Goal: Task Accomplishment & Management: Complete application form

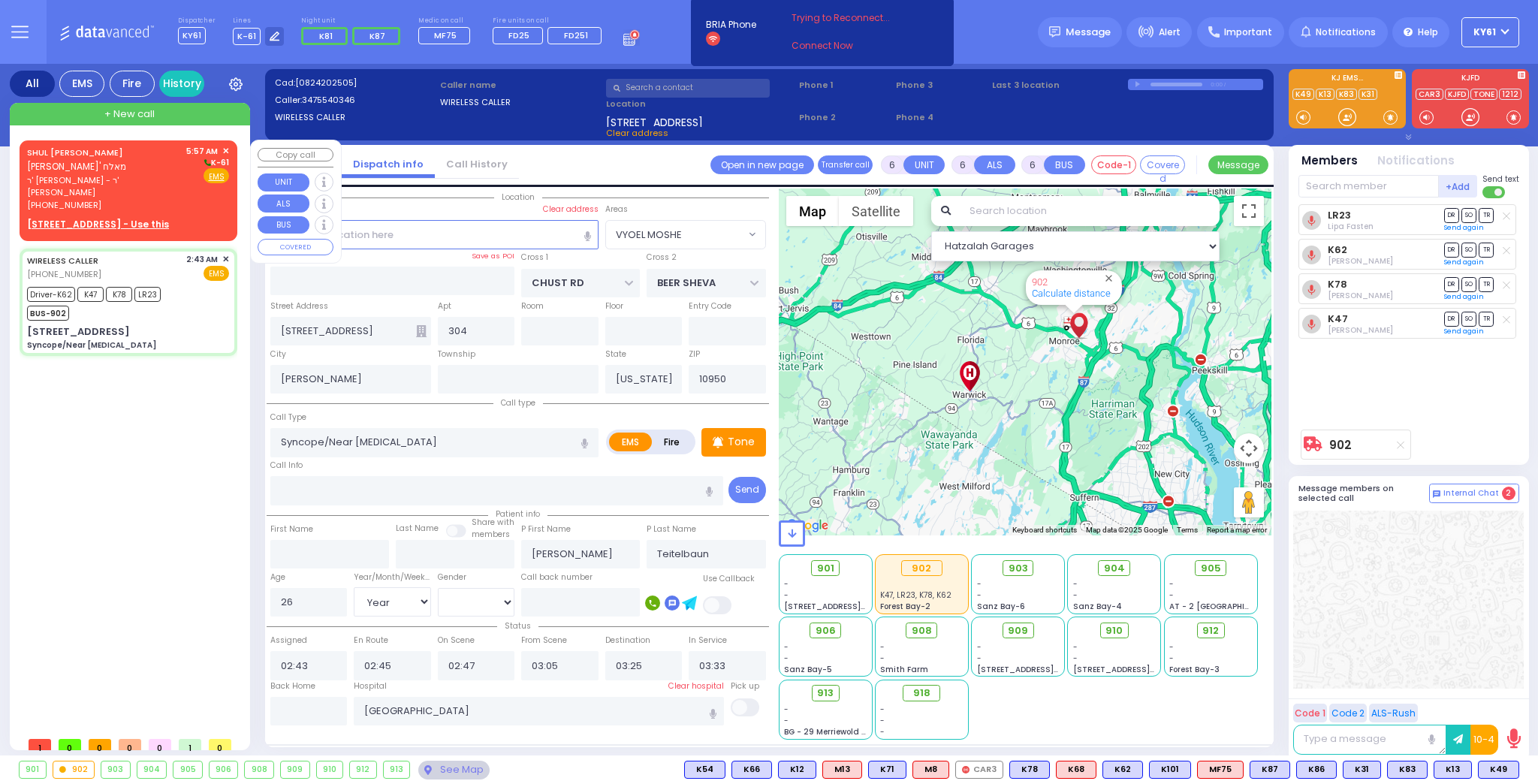
select select "VYOEL MOSHE"
select select "Year"
select select "[DEMOGRAPHIC_DATA]"
click at [157, 199] on div "[PHONE_NUMBER]" at bounding box center [104, 205] width 154 height 13
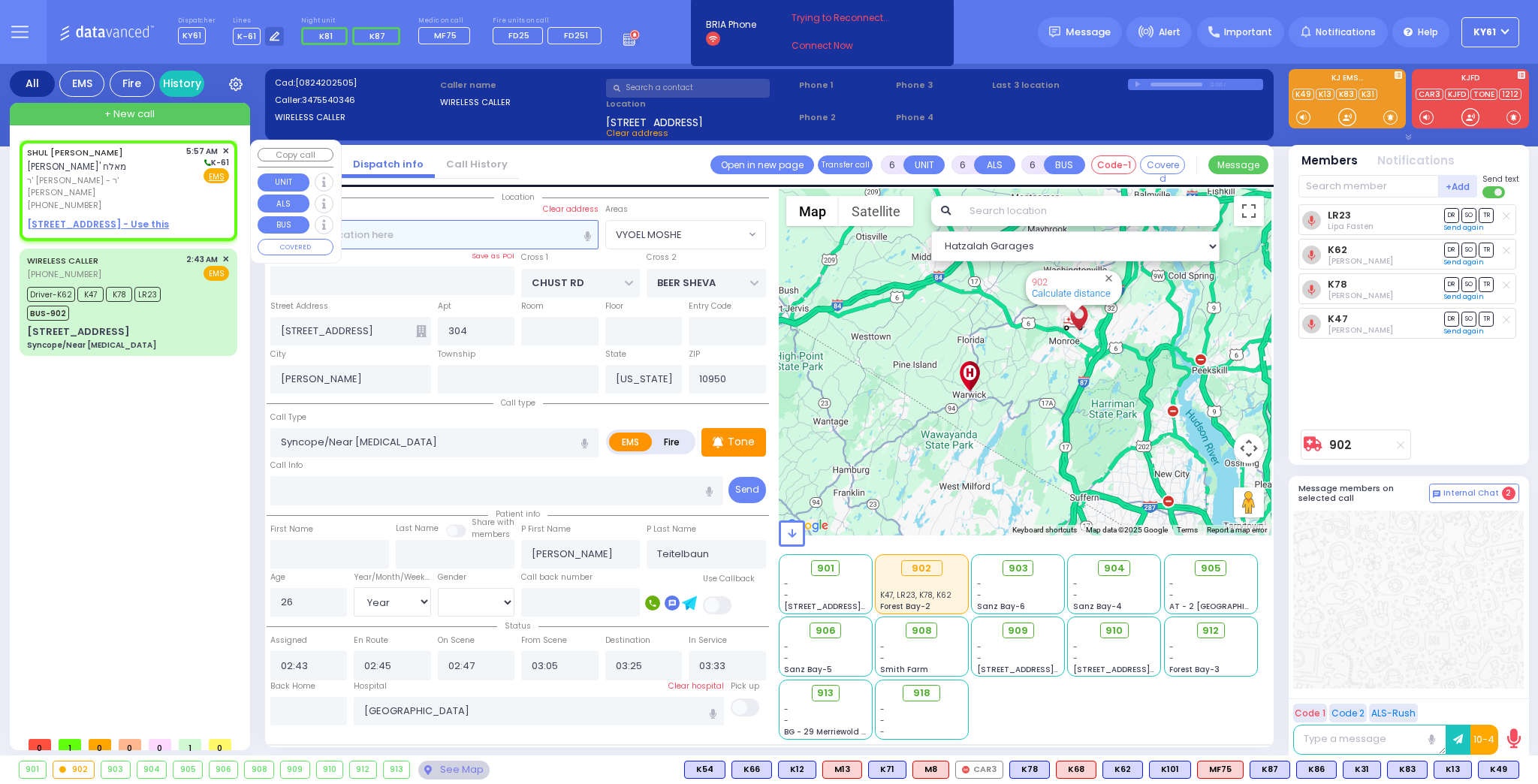
type input "2"
type input "1"
select select
radio input "true"
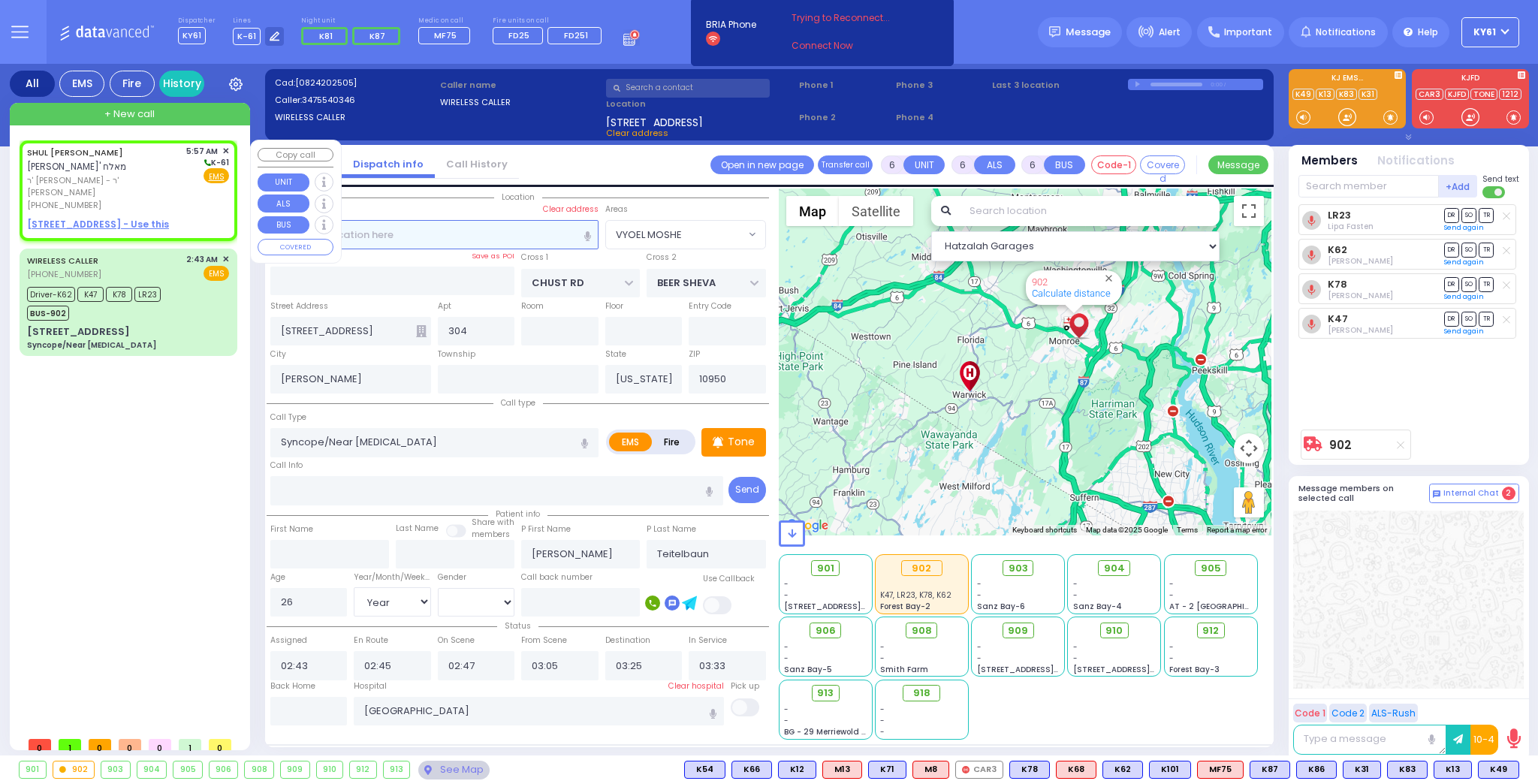
type input "[PERSON_NAME]"
select select
type input "05:57"
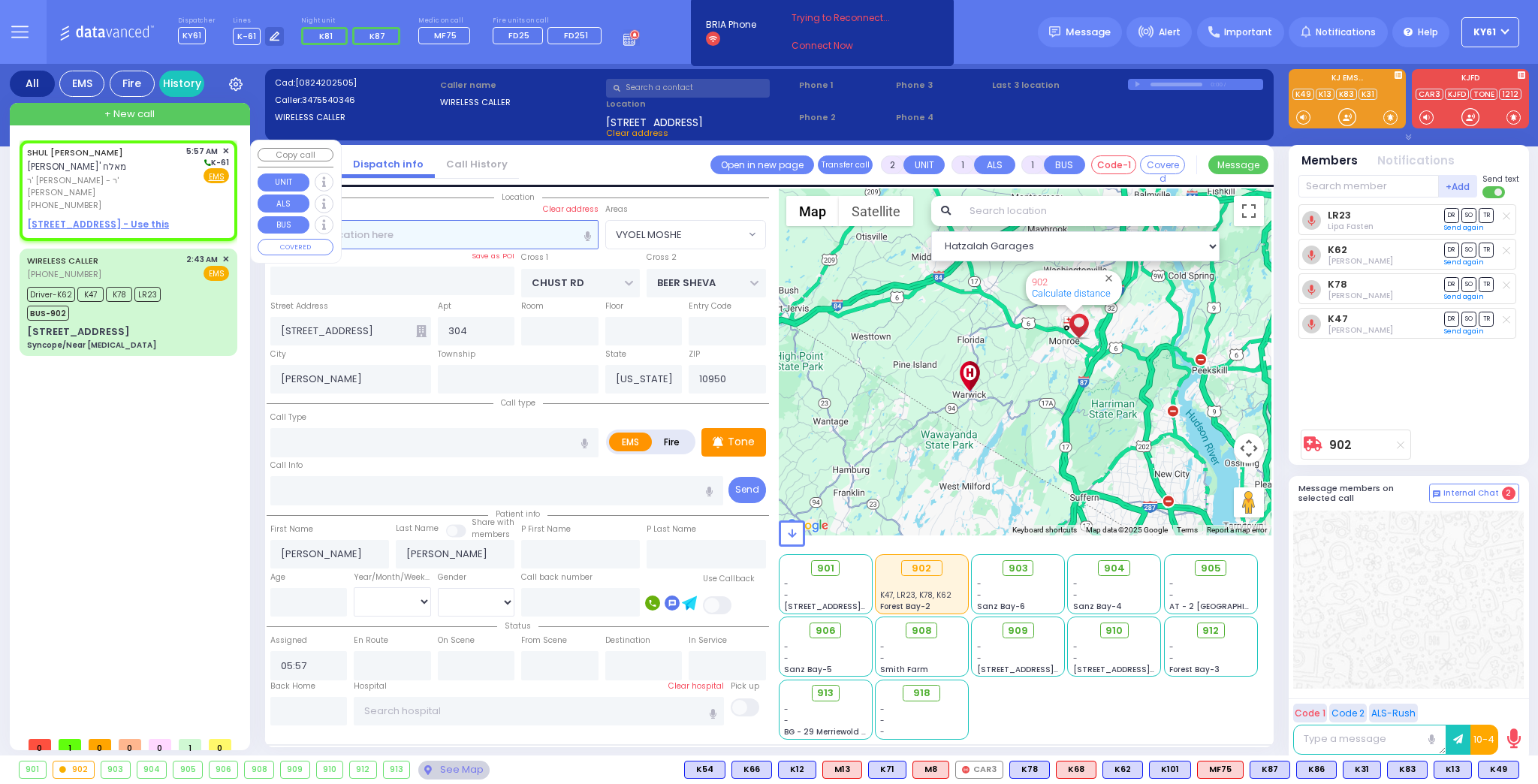
select select "Hatzalah Garages"
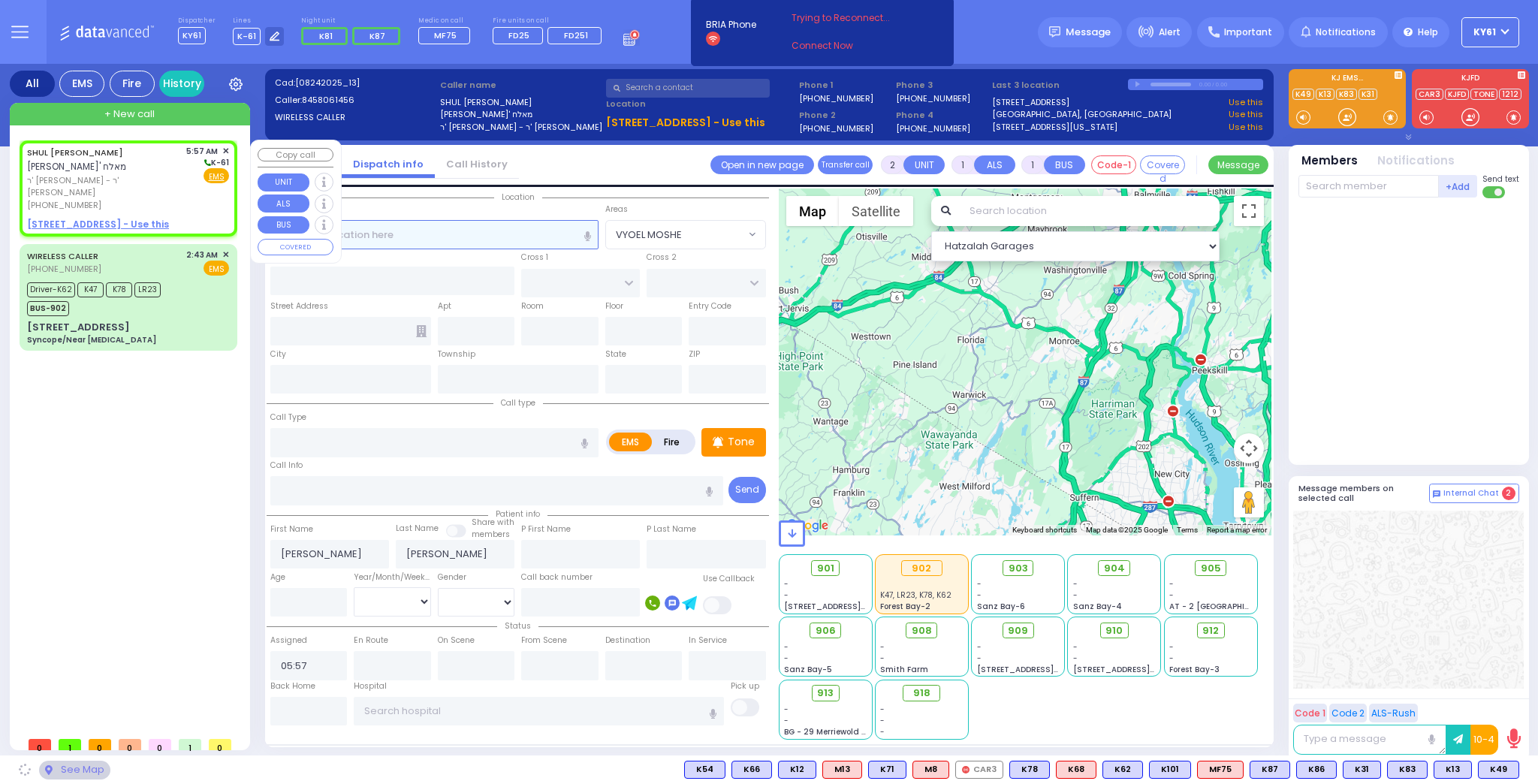
select select
radio input "true"
select select
select select "Hatzalah Garages"
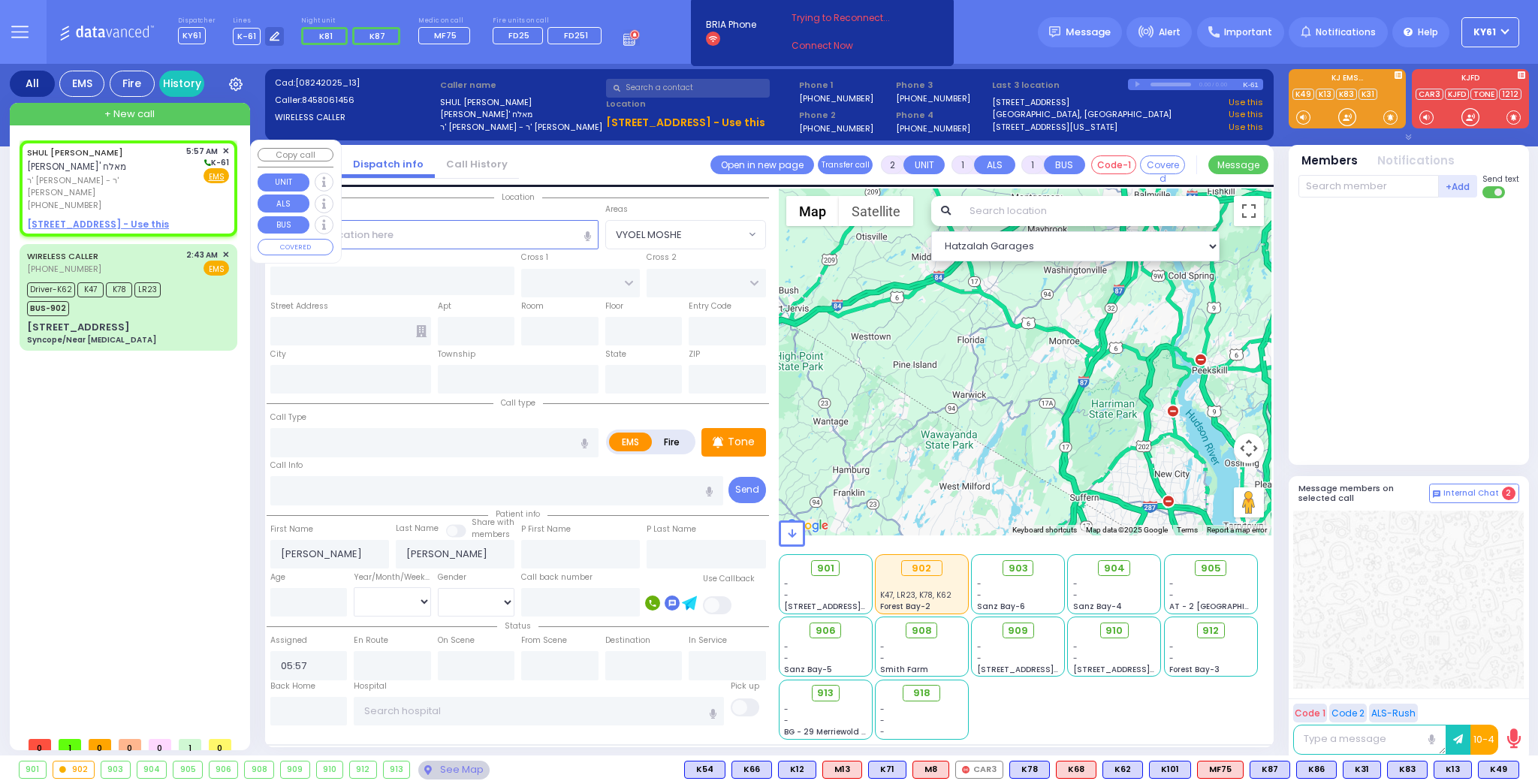
click at [72, 218] on u "[STREET_ADDRESS] - Use this" at bounding box center [98, 224] width 142 height 13
select select
radio input "true"
select select
select select "Hatzalah Garages"
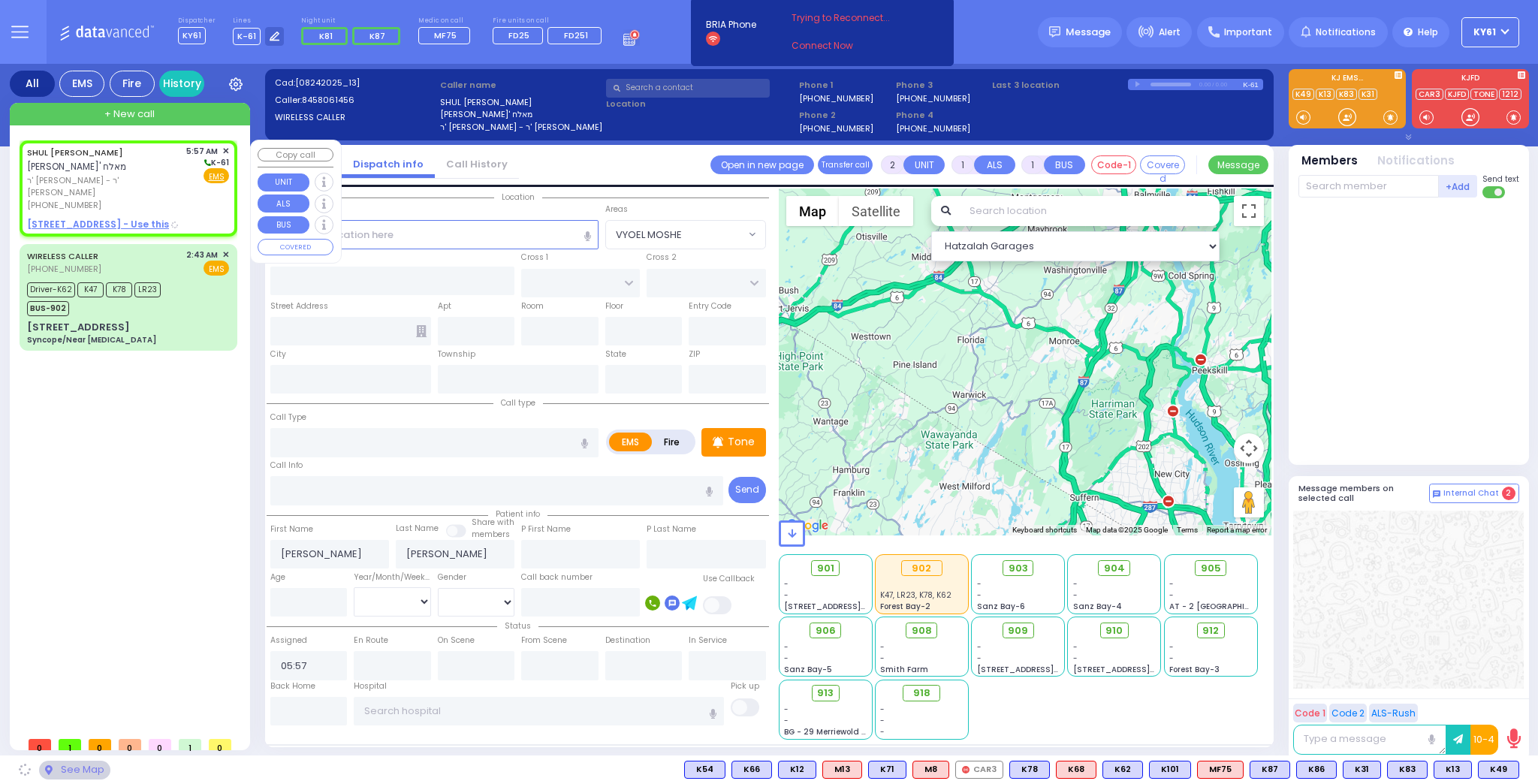
type input "HALL COURT"
type input "HIGH ST"
type input "[STREET_ADDRESS]"
type input "Monroe"
type input "[US_STATE]"
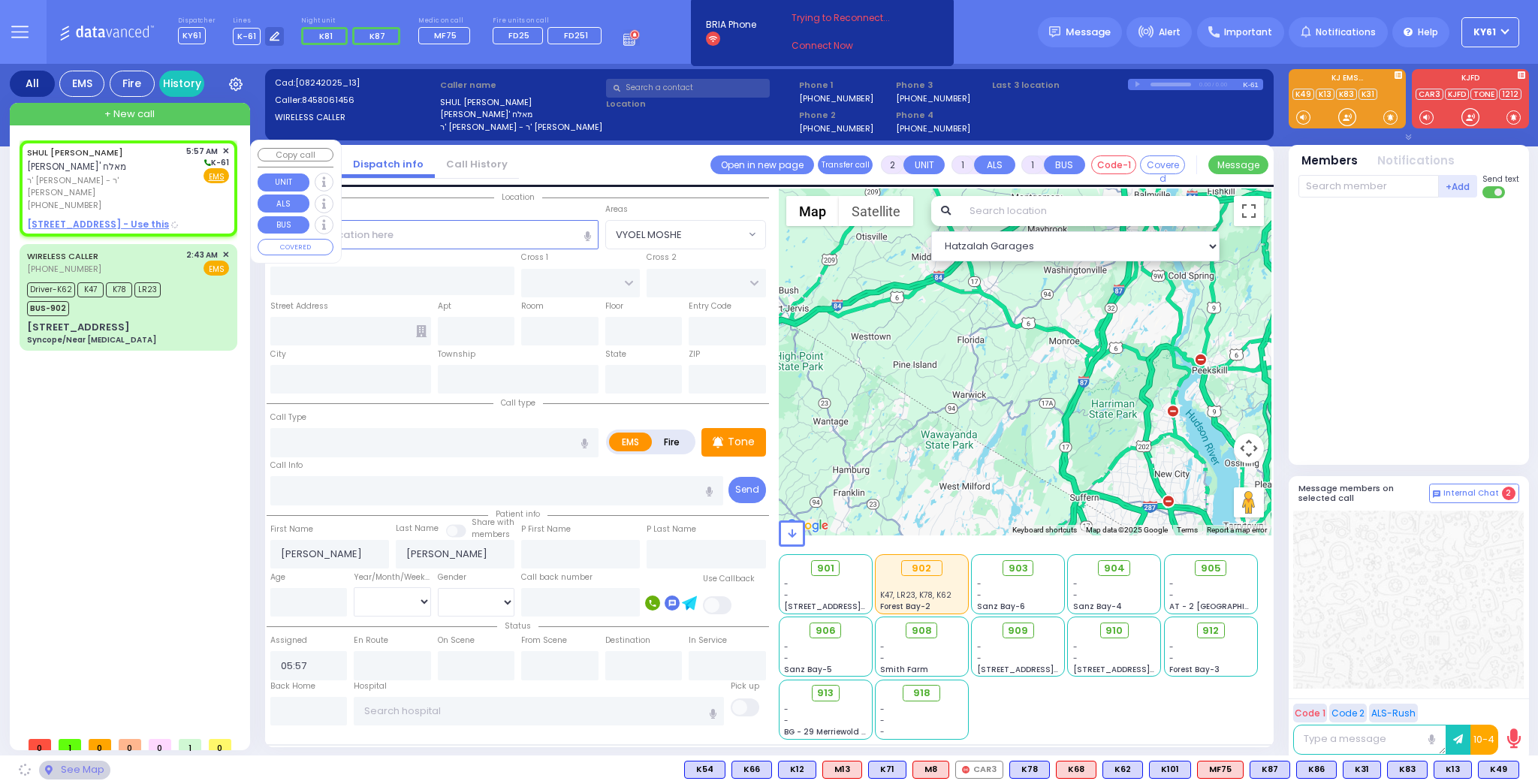
type input "10950"
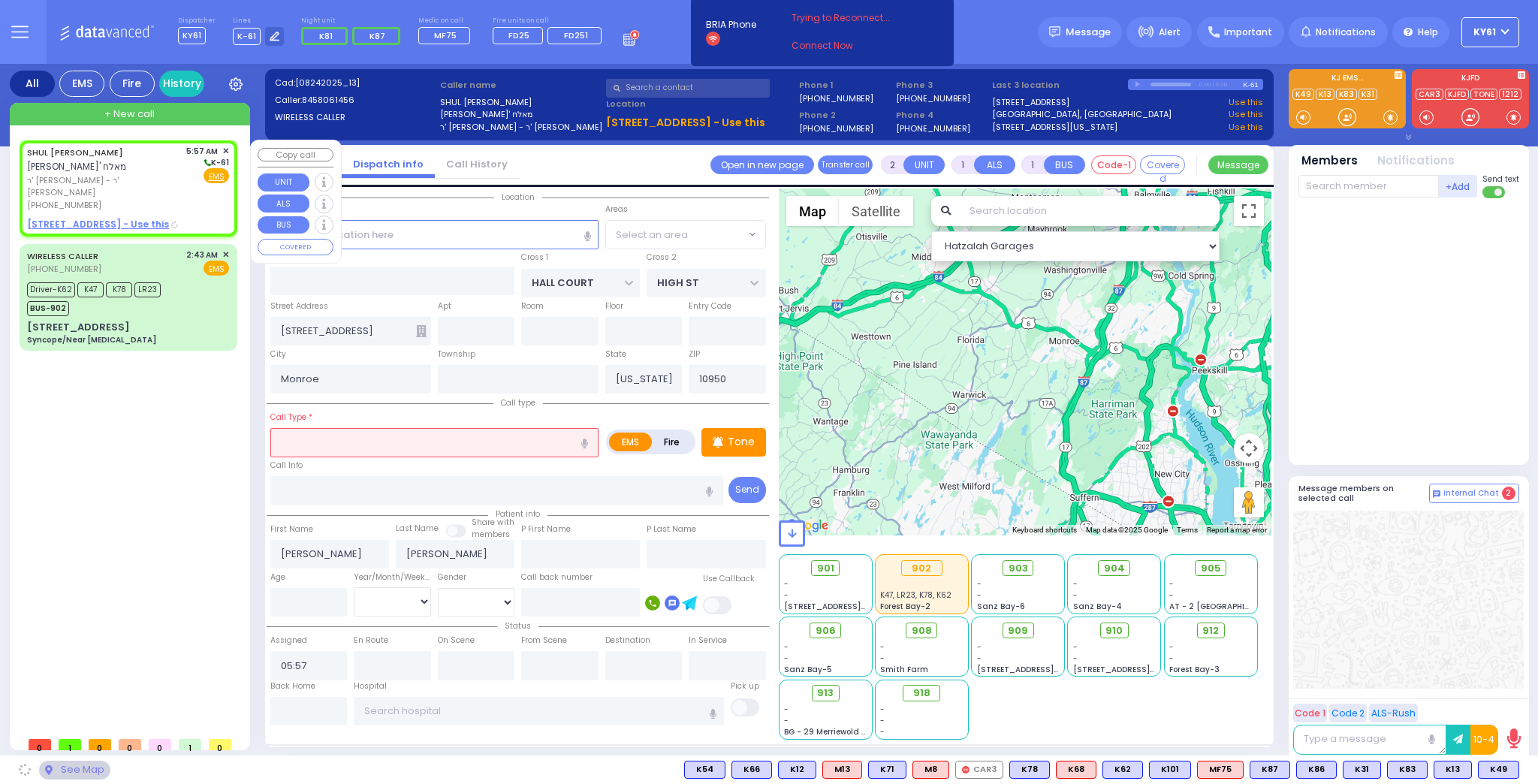
select select "[GEOGRAPHIC_DATA]"
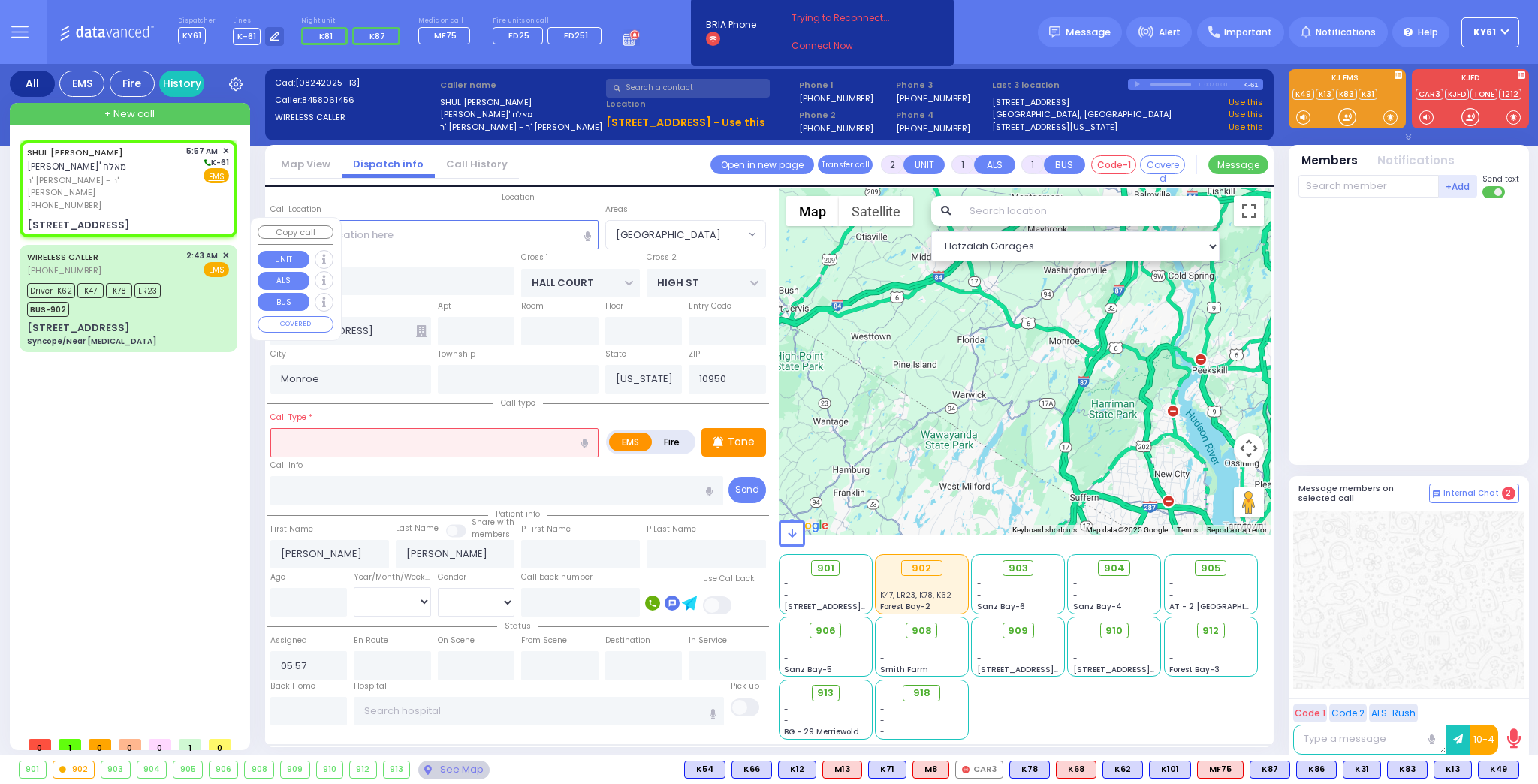
select select
radio input "true"
select select
select select "Hatzalah Garages"
select select "[GEOGRAPHIC_DATA]"
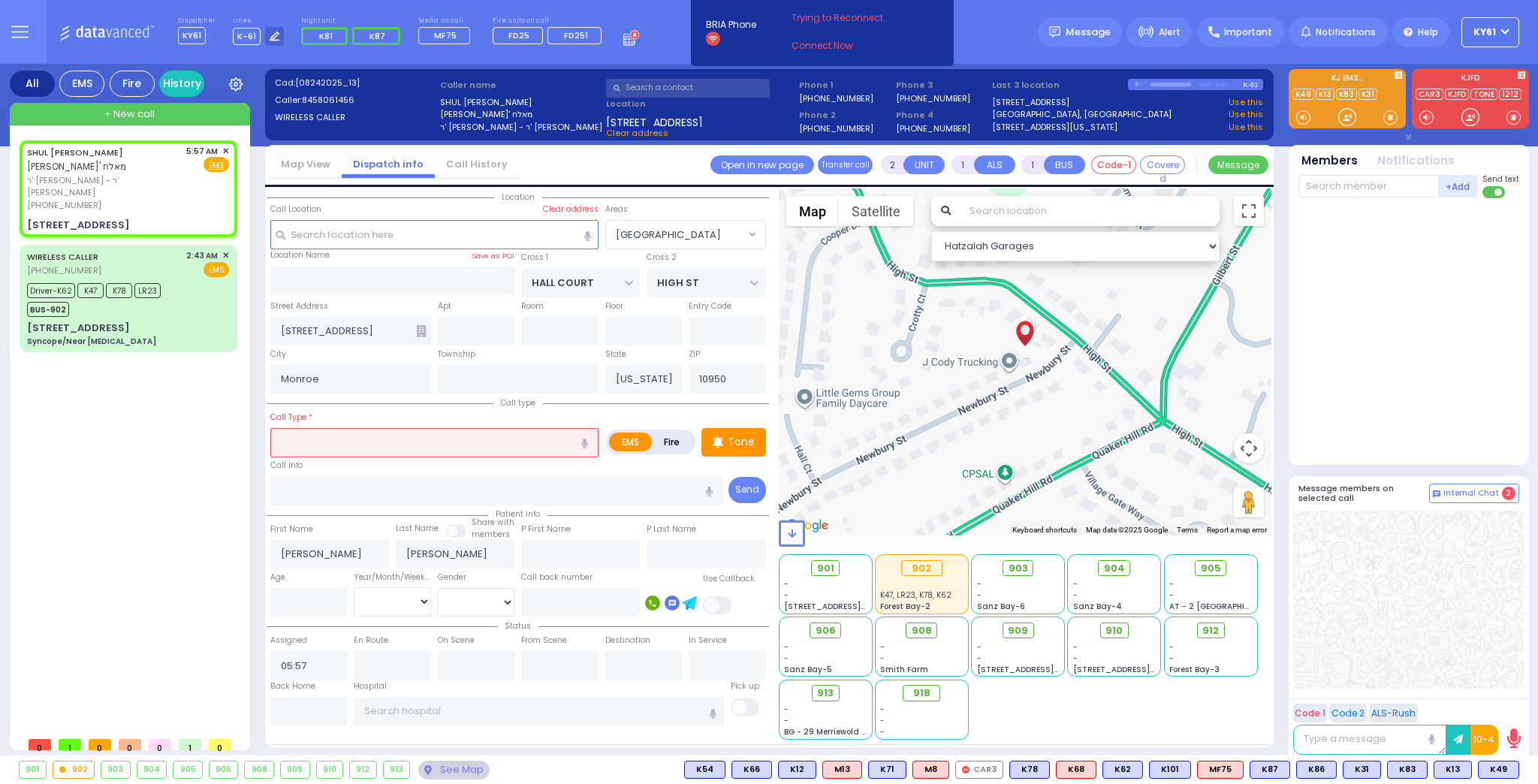
select select
radio input "true"
select select
select select "Hatzalah Garages"
select select "[GEOGRAPHIC_DATA]"
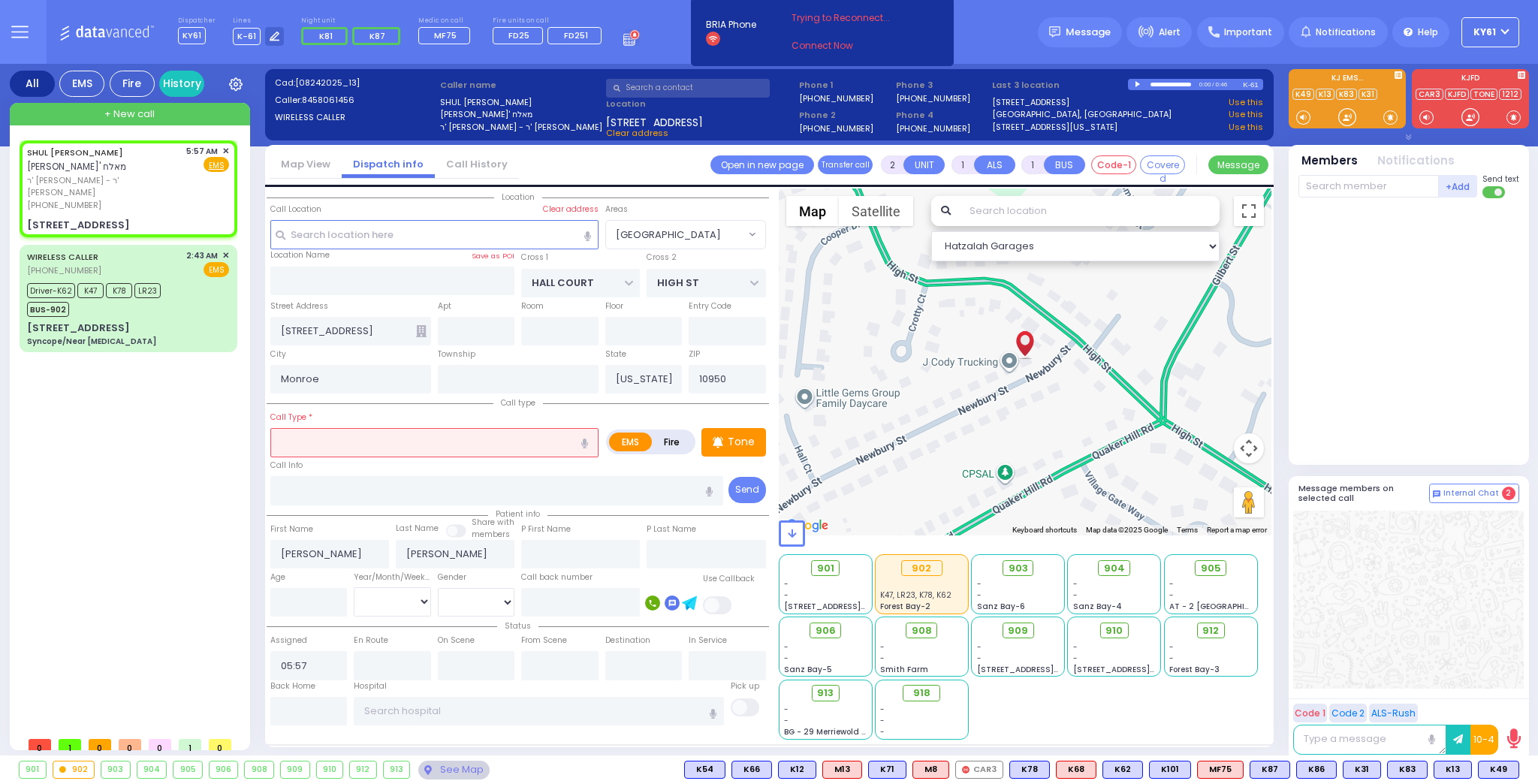
drag, startPoint x: 392, startPoint y: 435, endPoint x: 402, endPoint y: 438, distance: 10.4
click at [393, 435] on input "text" at bounding box center [434, 442] width 329 height 28
type input "cc"
select select
radio input "true"
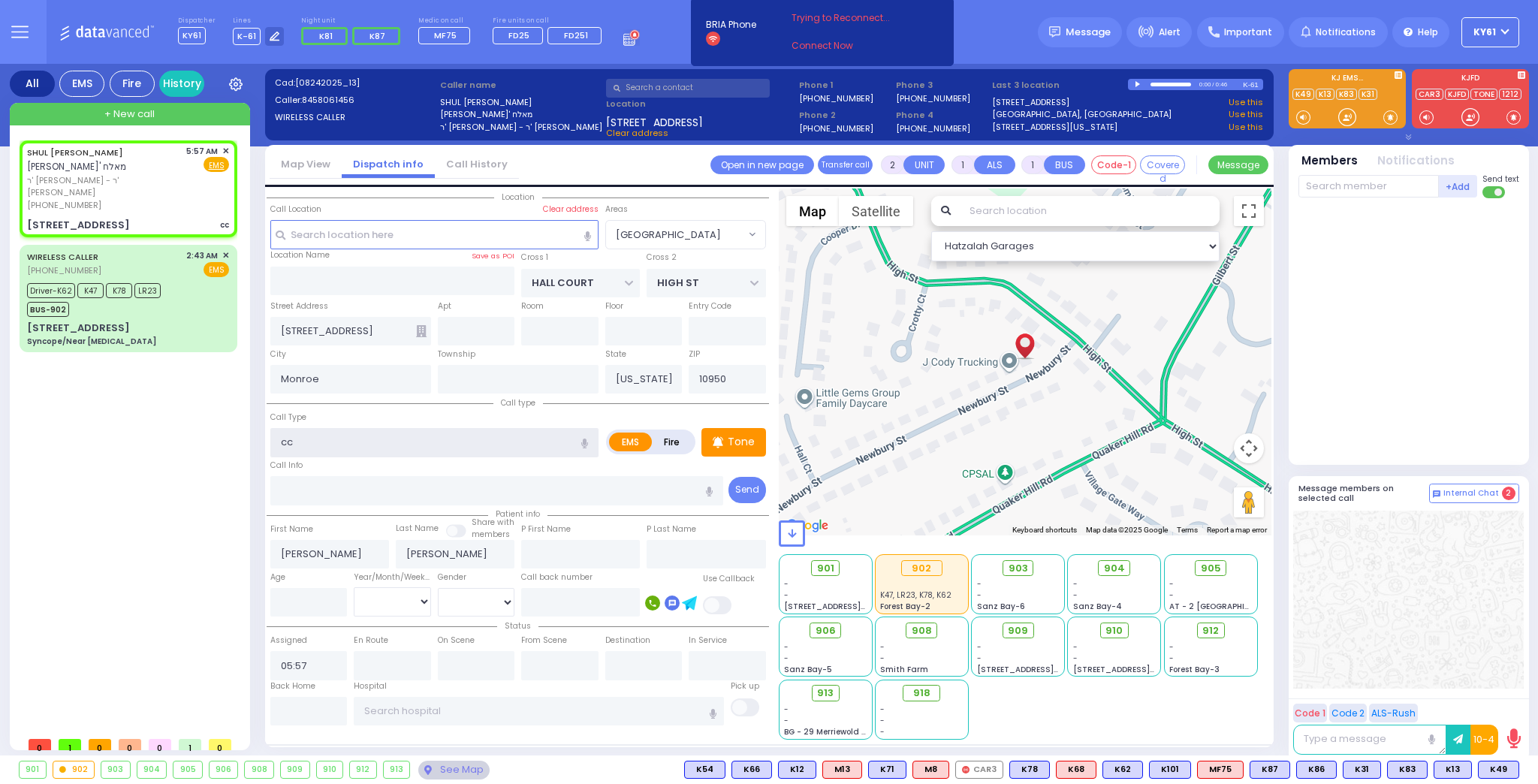
select select
select select "Hatzalah Garages"
select select "[GEOGRAPHIC_DATA]"
click at [393, 467] on div "[MEDICAL_DATA]" at bounding box center [435, 471] width 321 height 15
type input "[MEDICAL_DATA]"
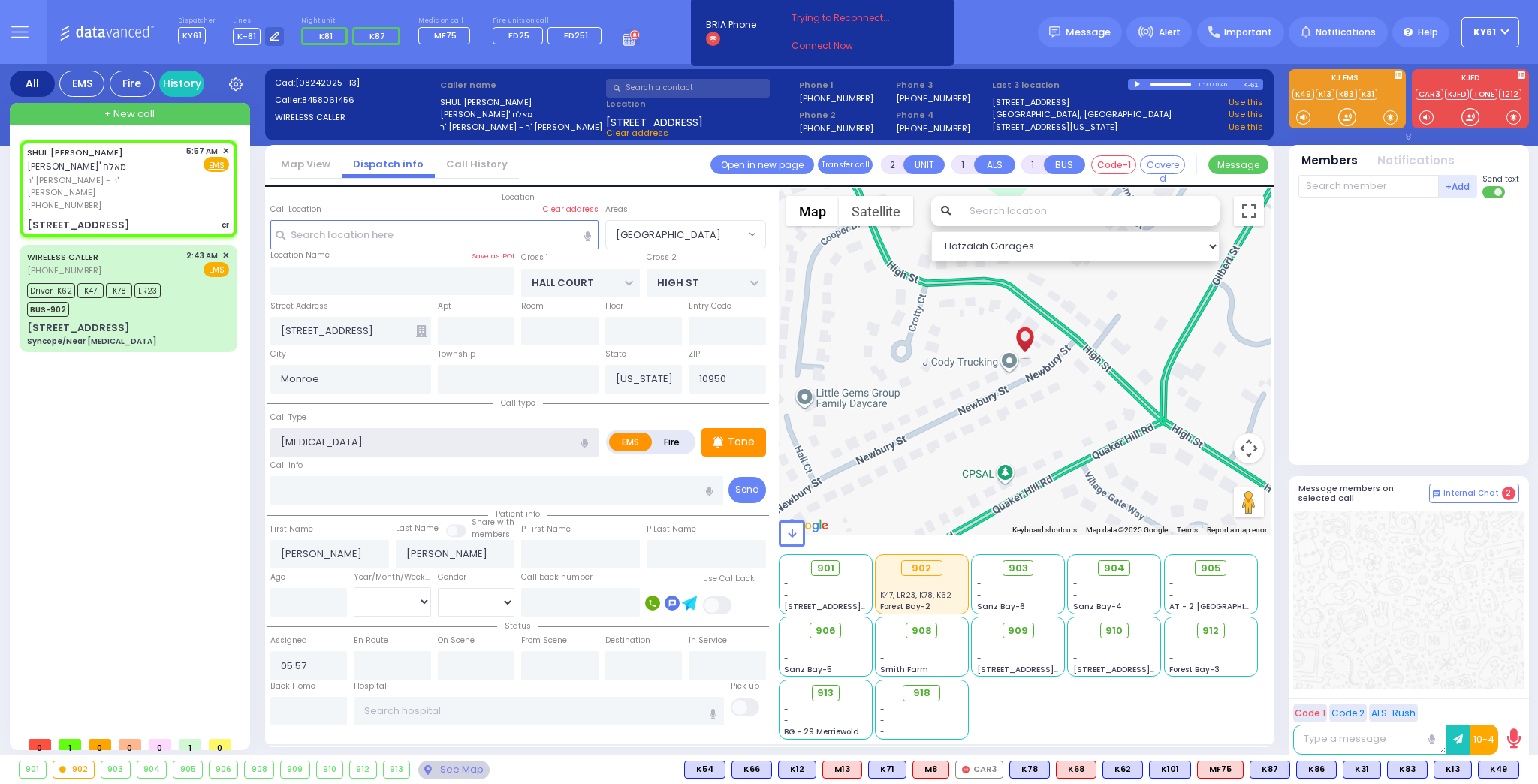
select select
radio input "true"
select select
type input "1"
select select "Hatzalah Garages"
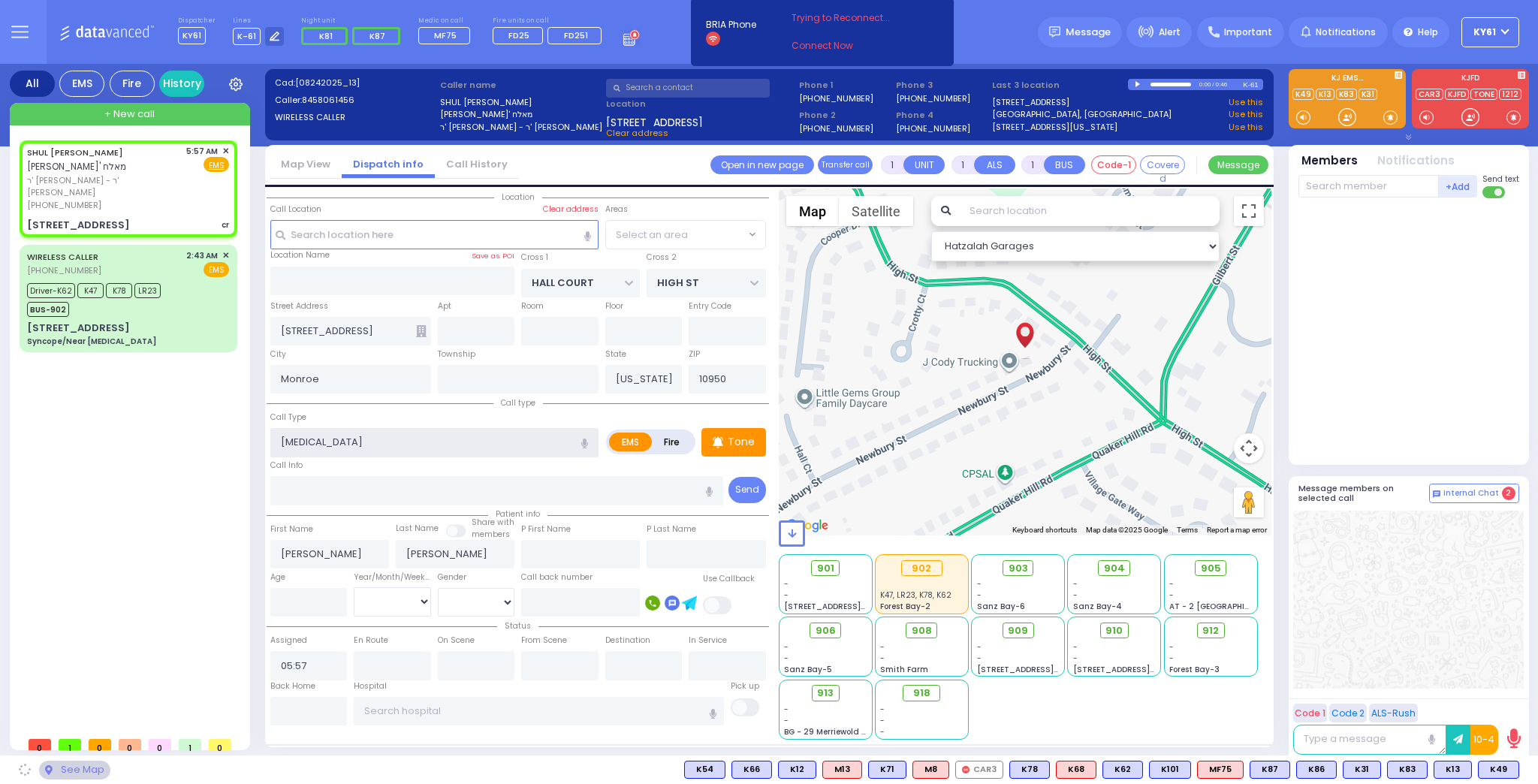
select select "[GEOGRAPHIC_DATA]"
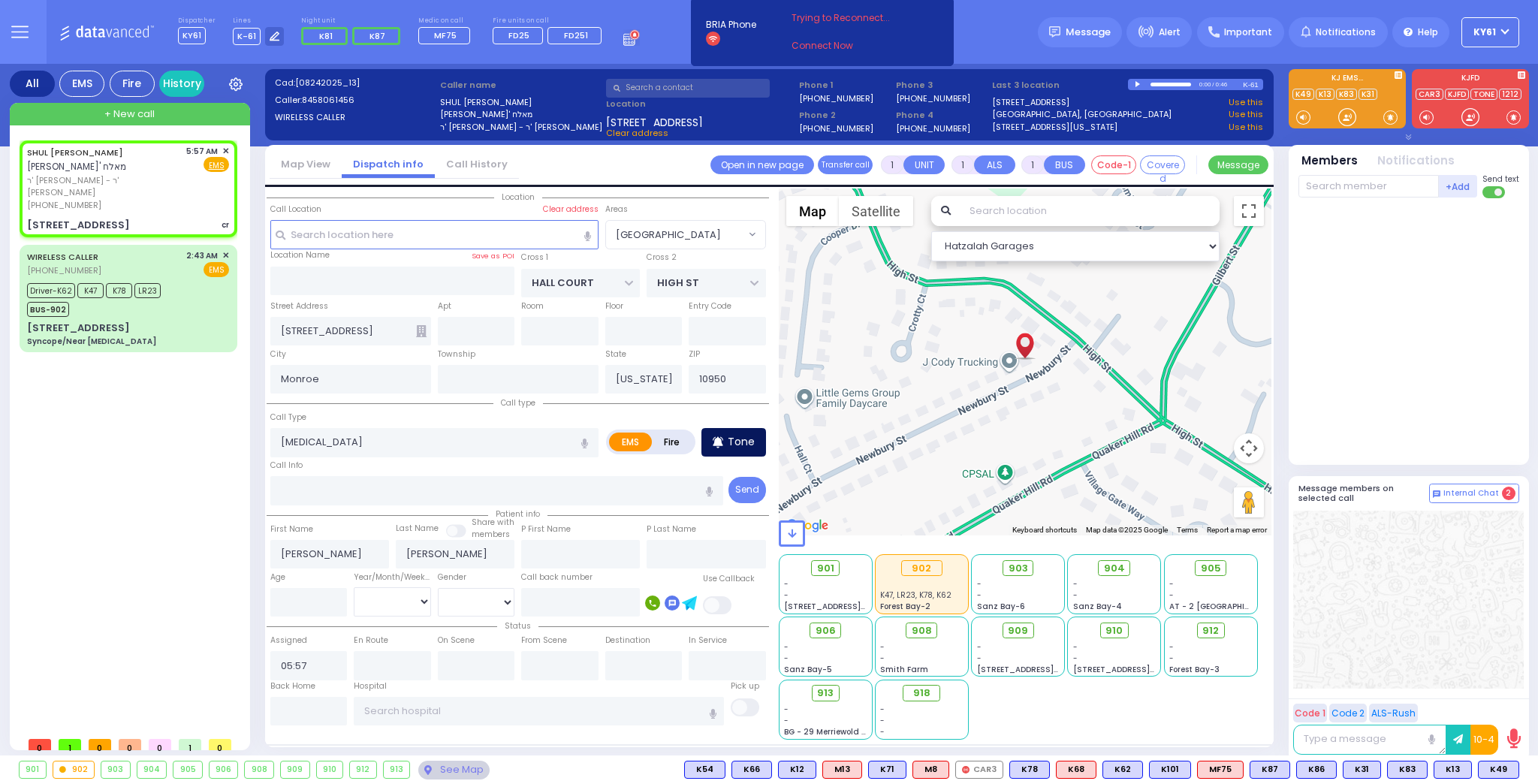
click at [740, 441] on p "Tone" at bounding box center [742, 442] width 27 height 15
select select
radio input "true"
select select
select select "Hatzalah Garages"
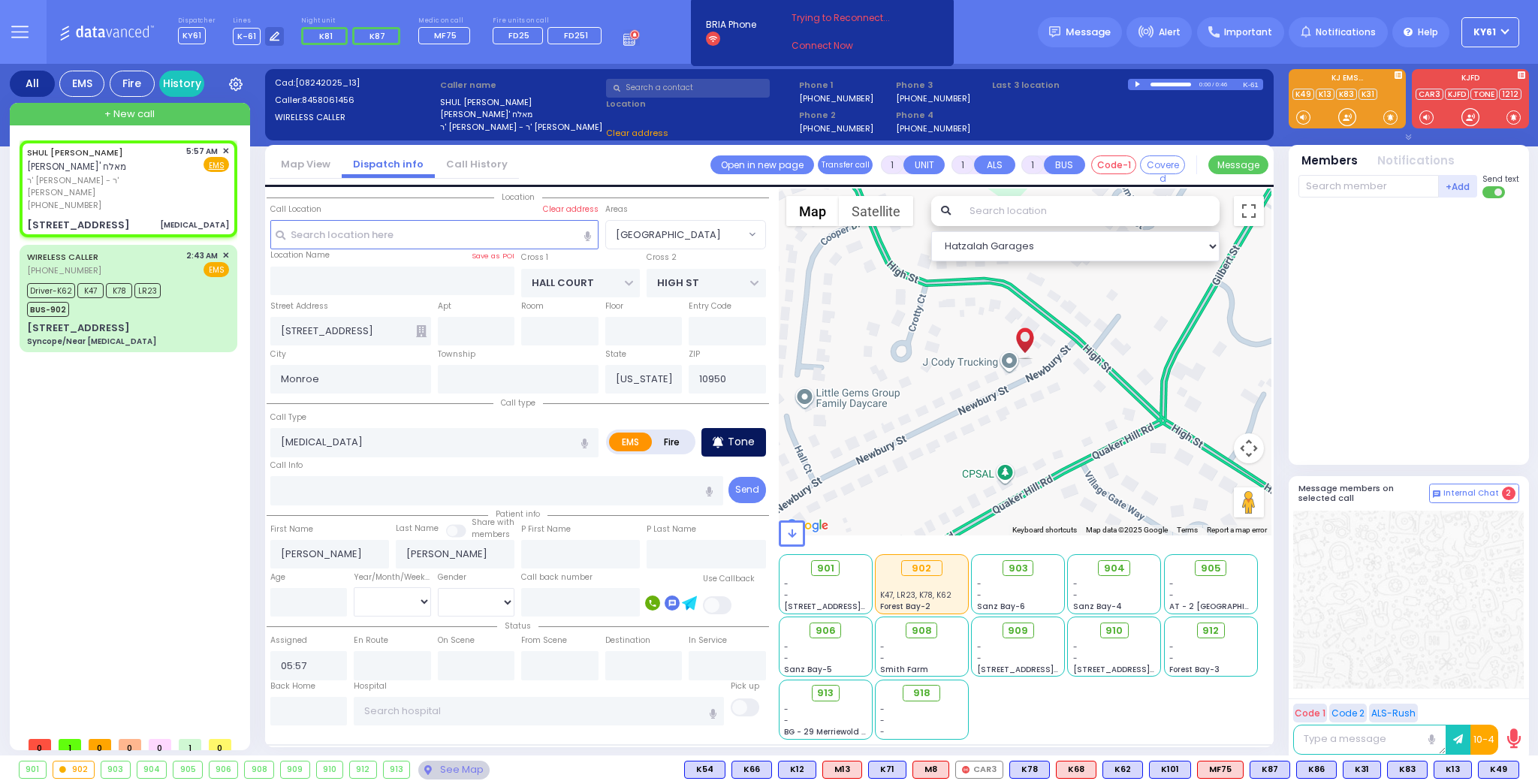
select select
radio input "true"
select select
select select "[GEOGRAPHIC_DATA]"
select select "Hatzalah Garages"
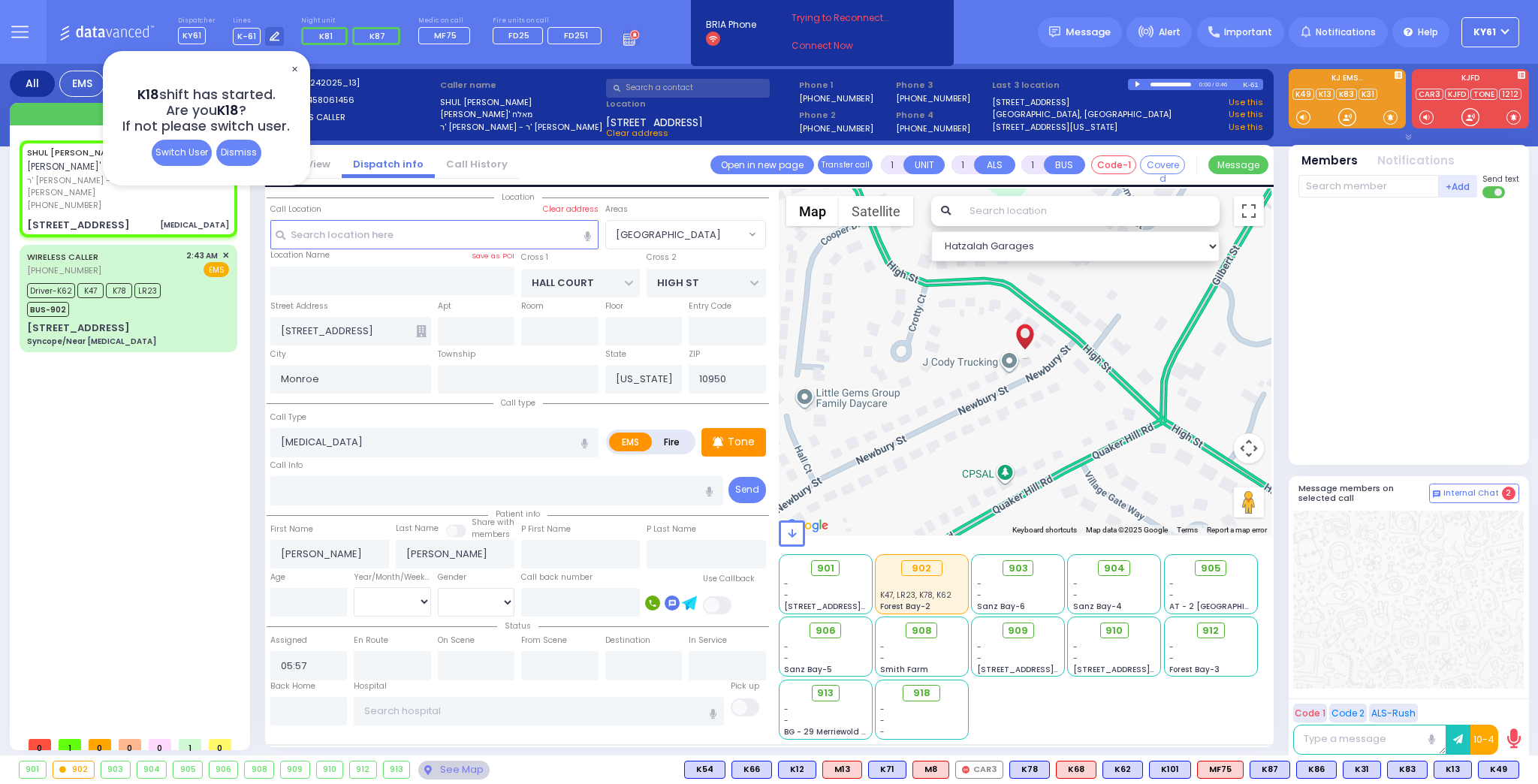
click at [295, 72] on span "✕" at bounding box center [294, 69] width 12 height 17
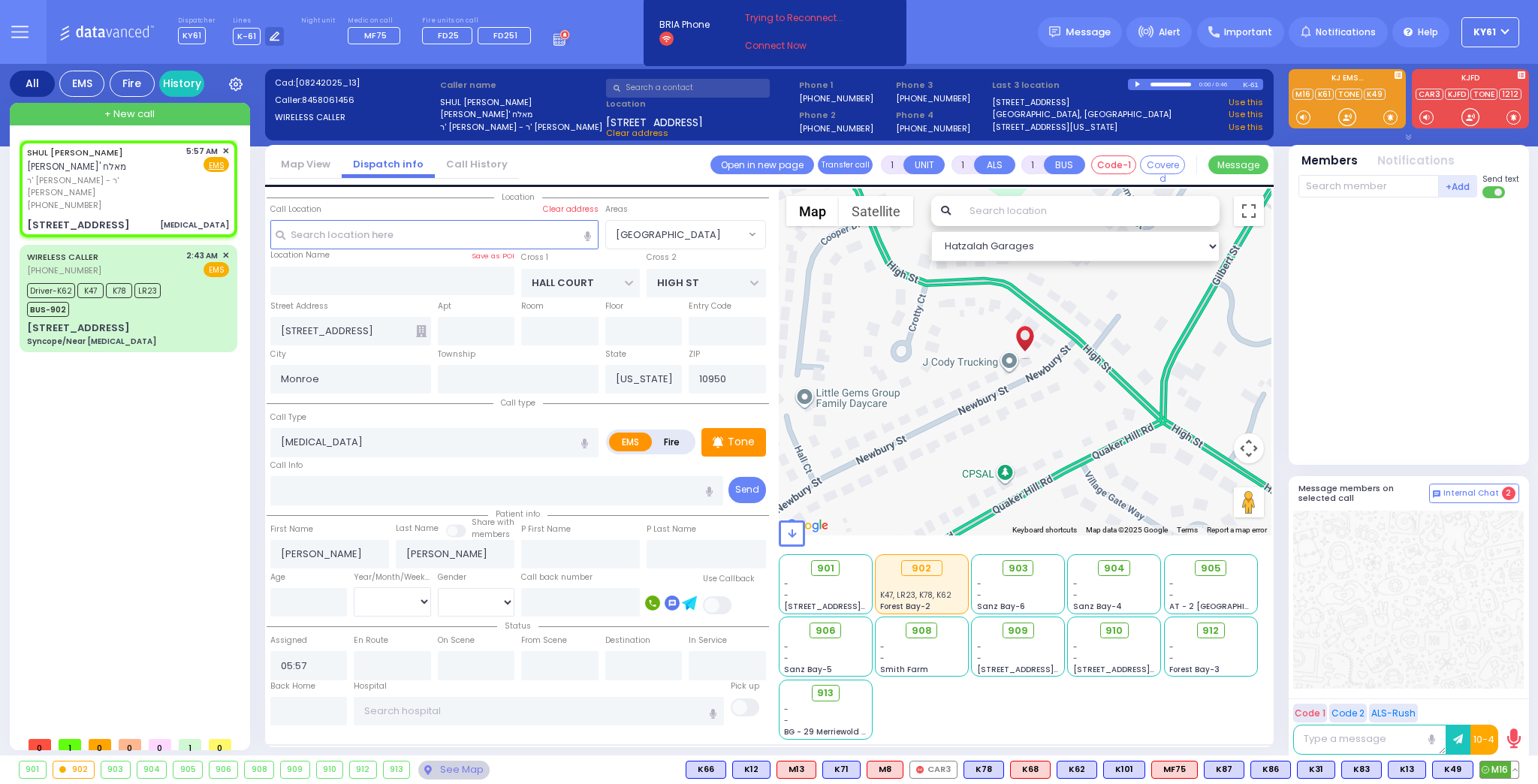
click at [1492, 761] on span "M16" at bounding box center [1500, 769] width 38 height 16
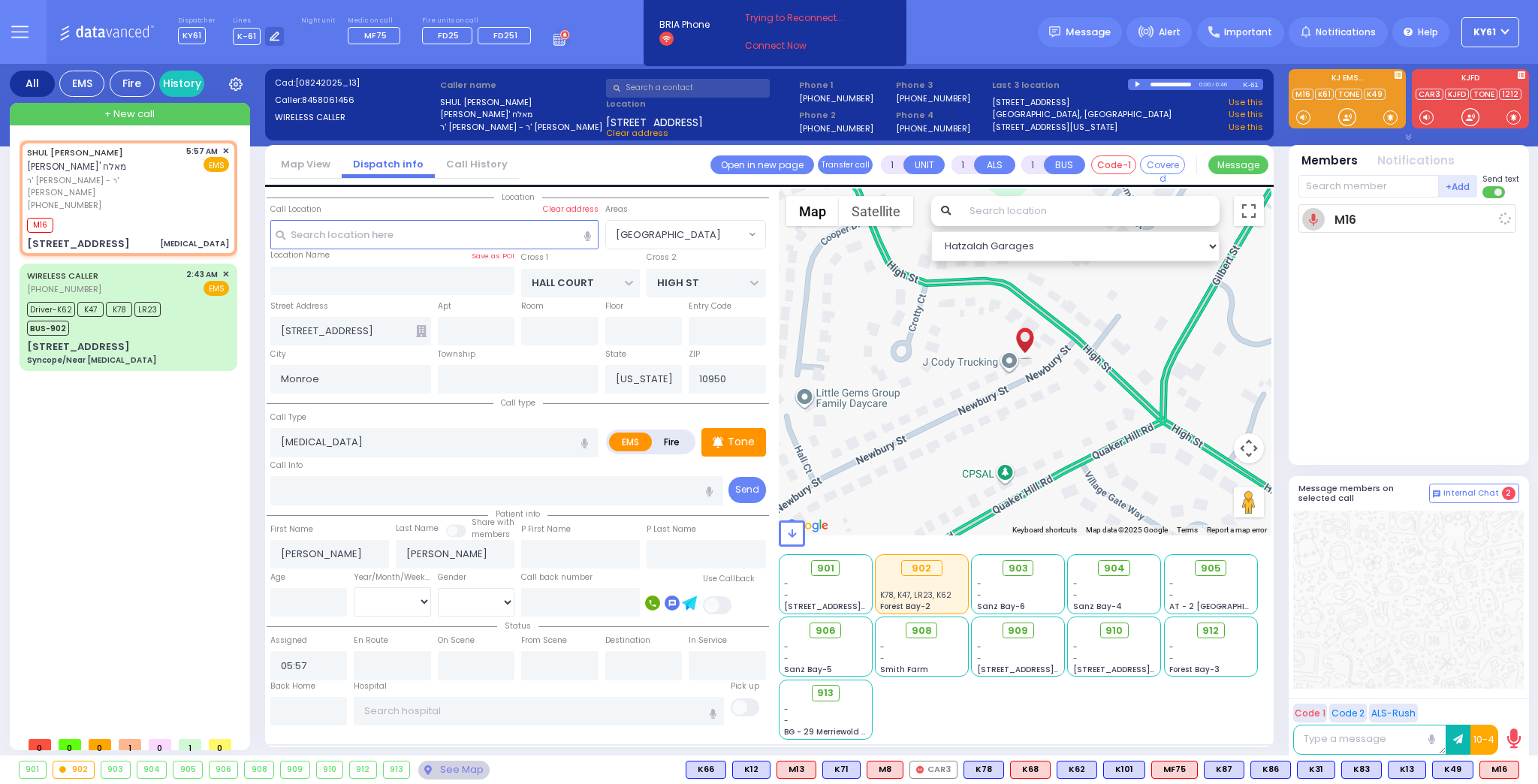
select select
radio input "true"
select select
type input "06:00"
select select "Hatzalah Garages"
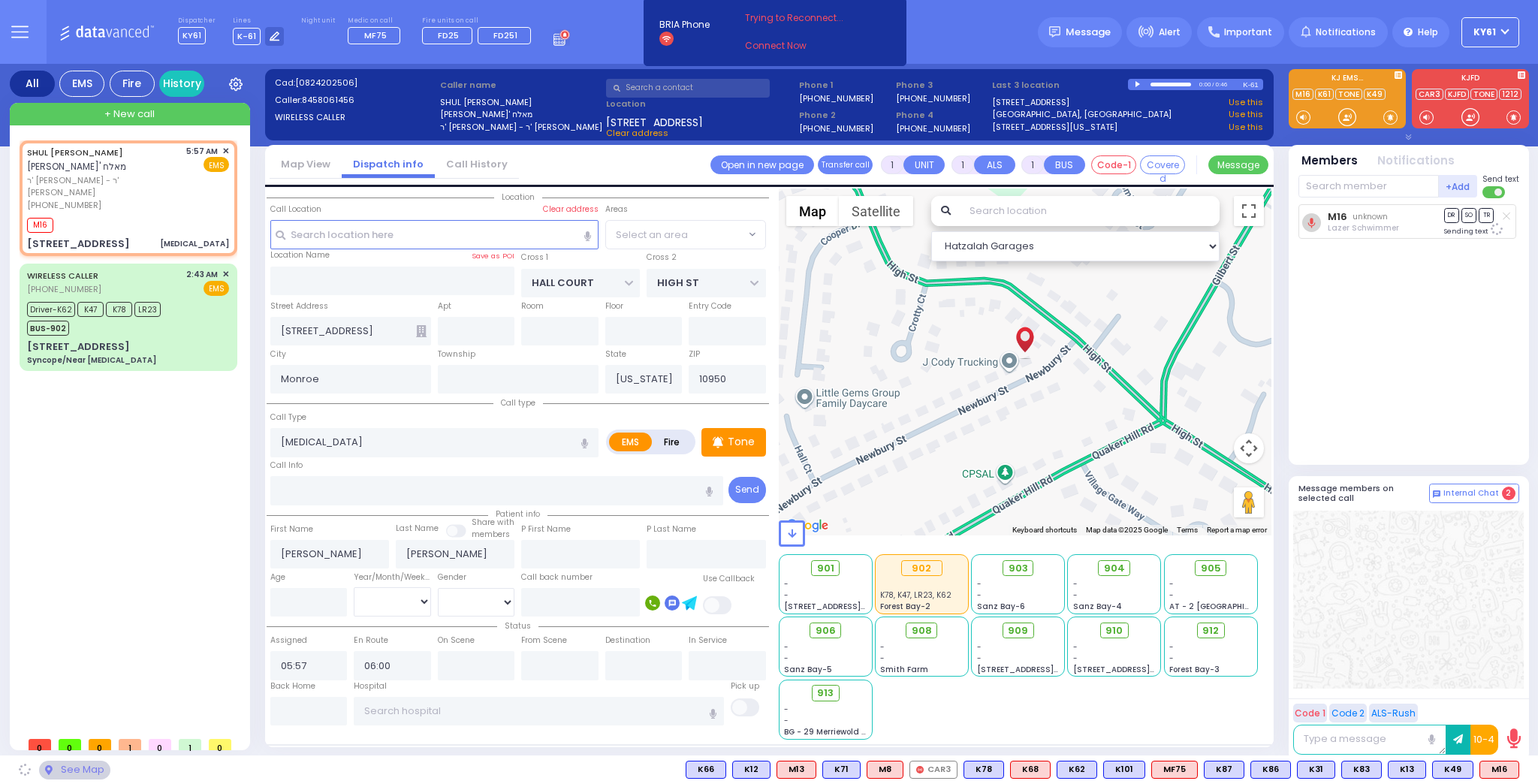
select select "[GEOGRAPHIC_DATA]"
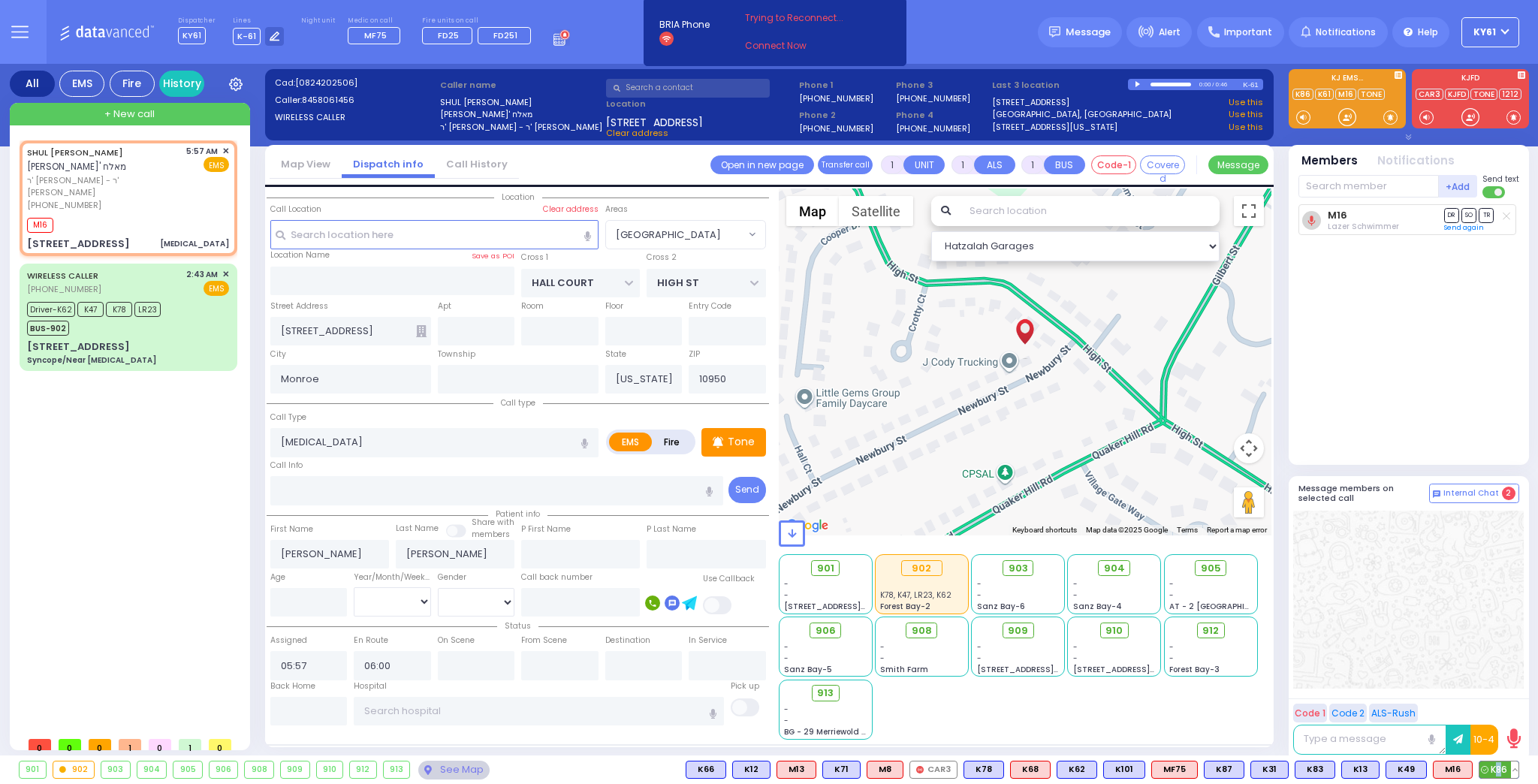
click at [1500, 770] on span "K86" at bounding box center [1500, 769] width 39 height 16
select select
radio input "true"
select select
select select "Hatzalah Garages"
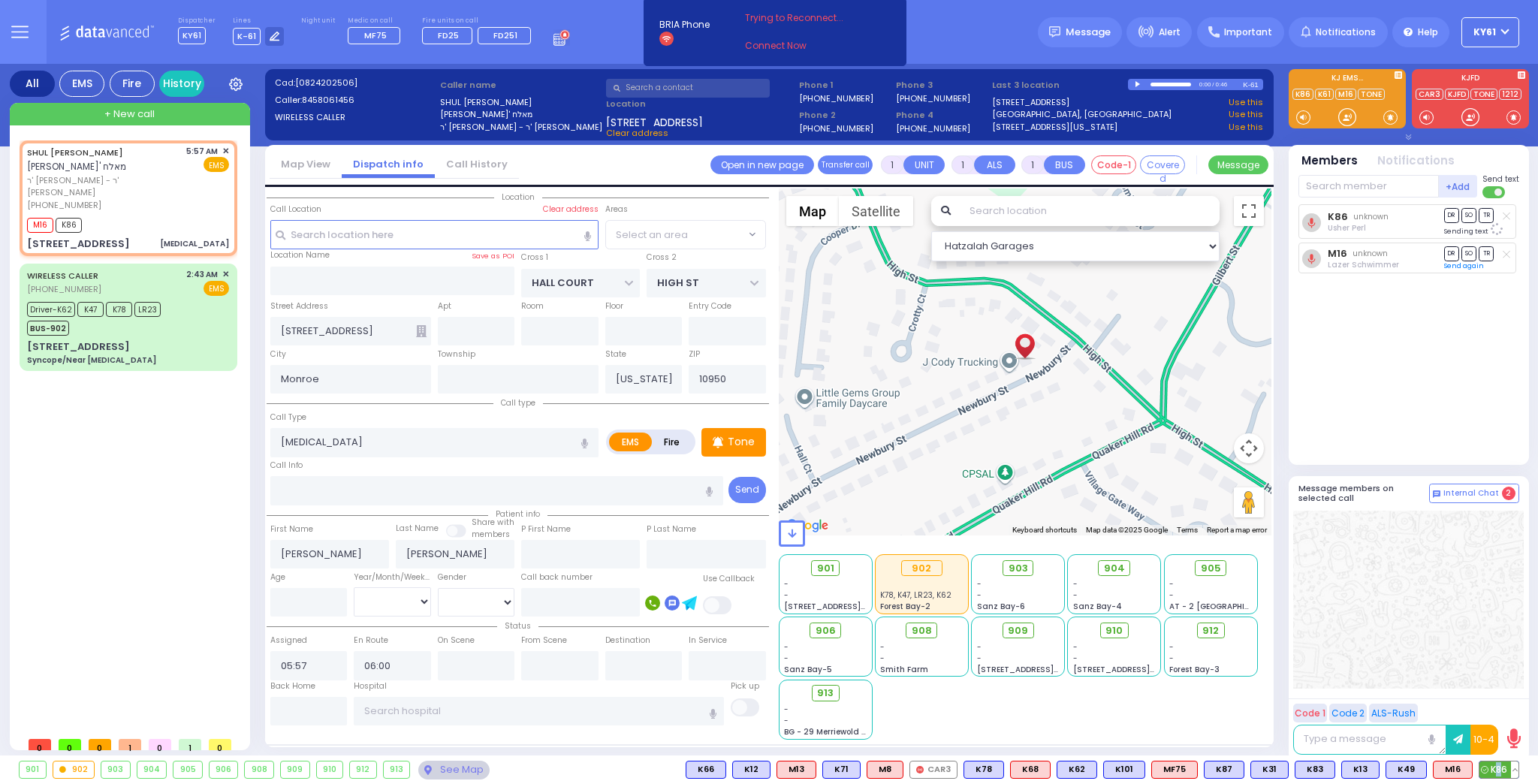
select select "[GEOGRAPHIC_DATA]"
click at [1493, 769] on span "K49" at bounding box center [1499, 769] width 40 height 16
select select
radio input "true"
select select
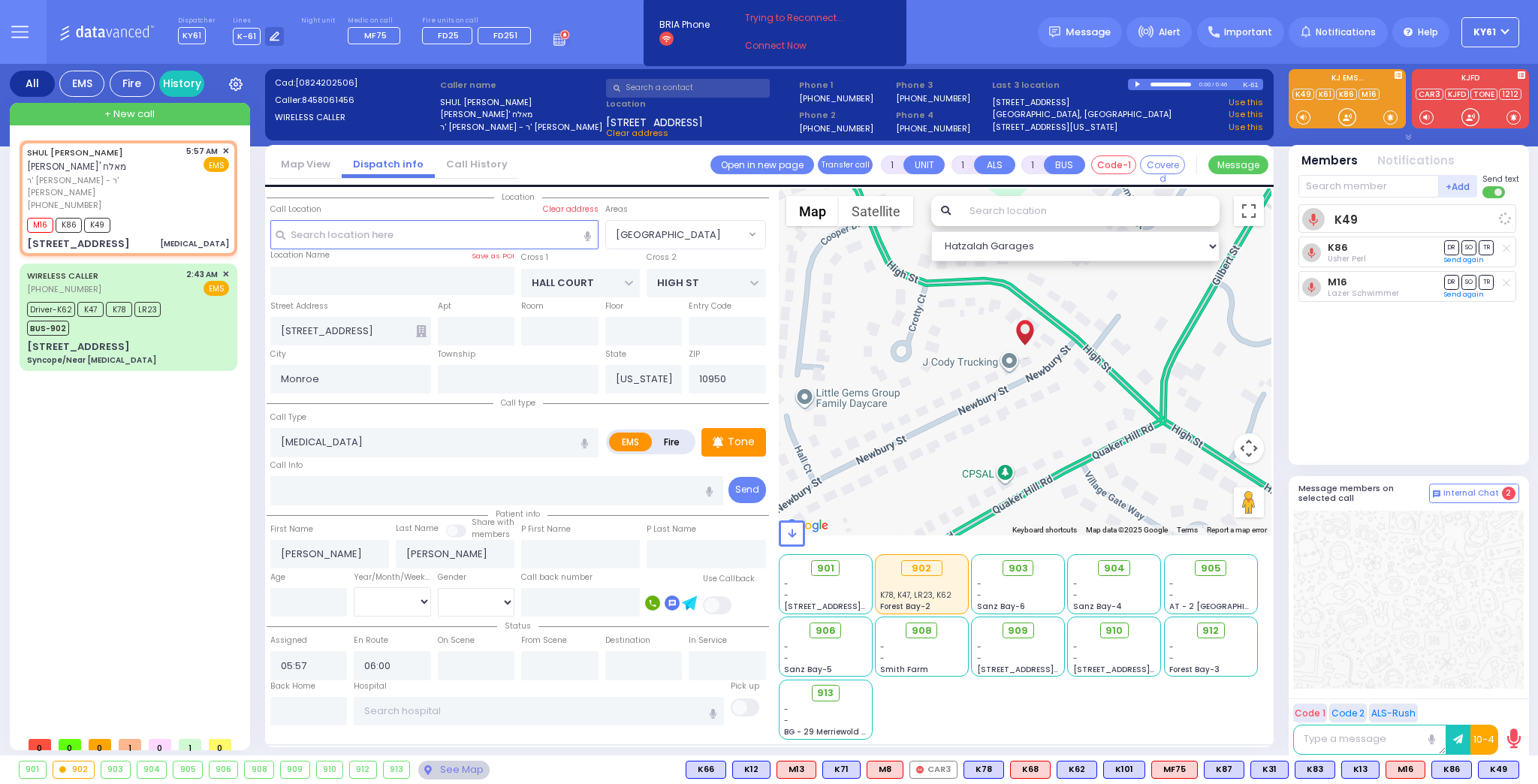
select select "Hatzalah Garages"
select select "[GEOGRAPHIC_DATA]"
click at [179, 298] on div "Driver-K62 K47 K78 LR23 BUS-902" at bounding box center [128, 317] width 202 height 38
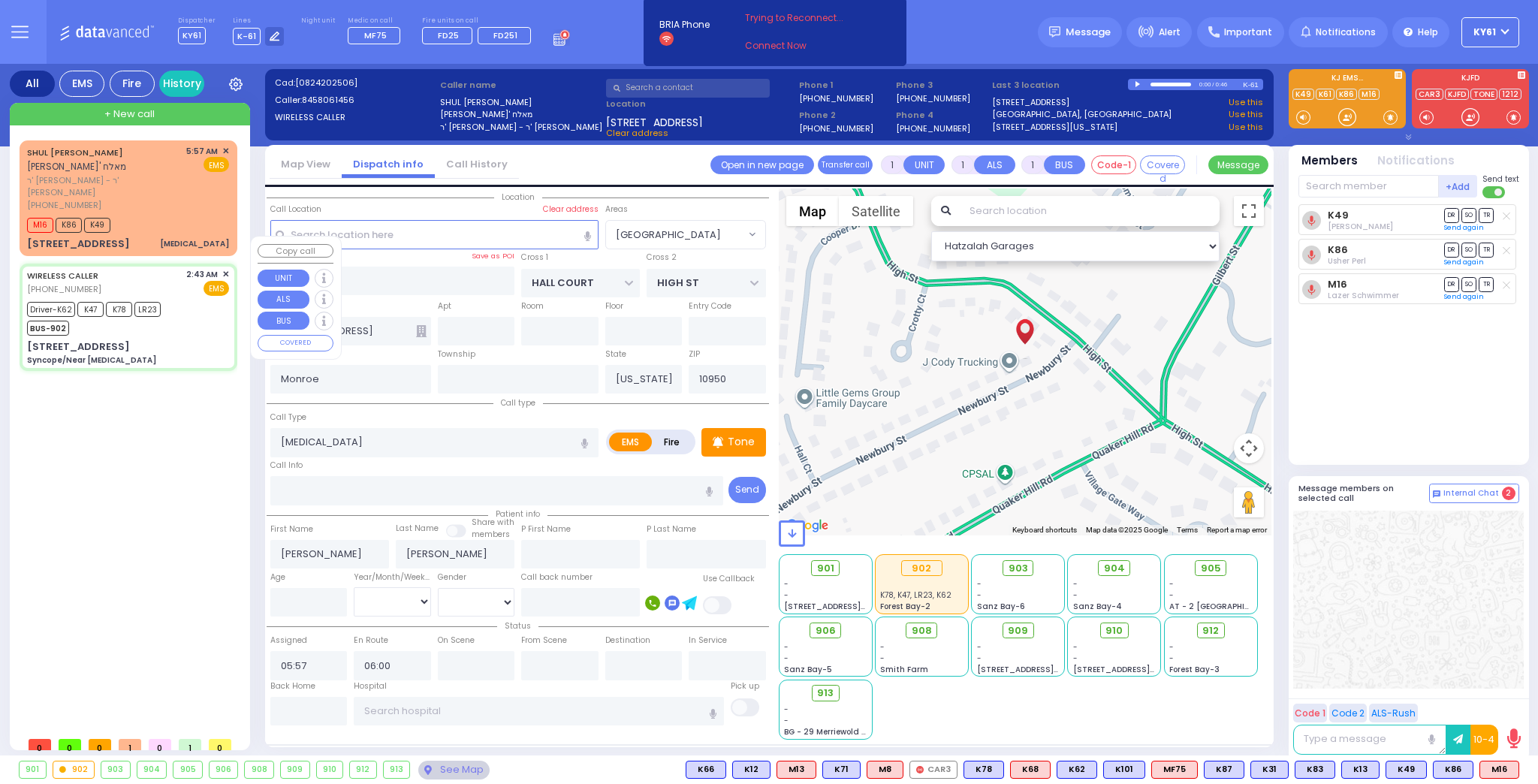
type input "6"
select select
type input "Syncope/Near [MEDICAL_DATA]"
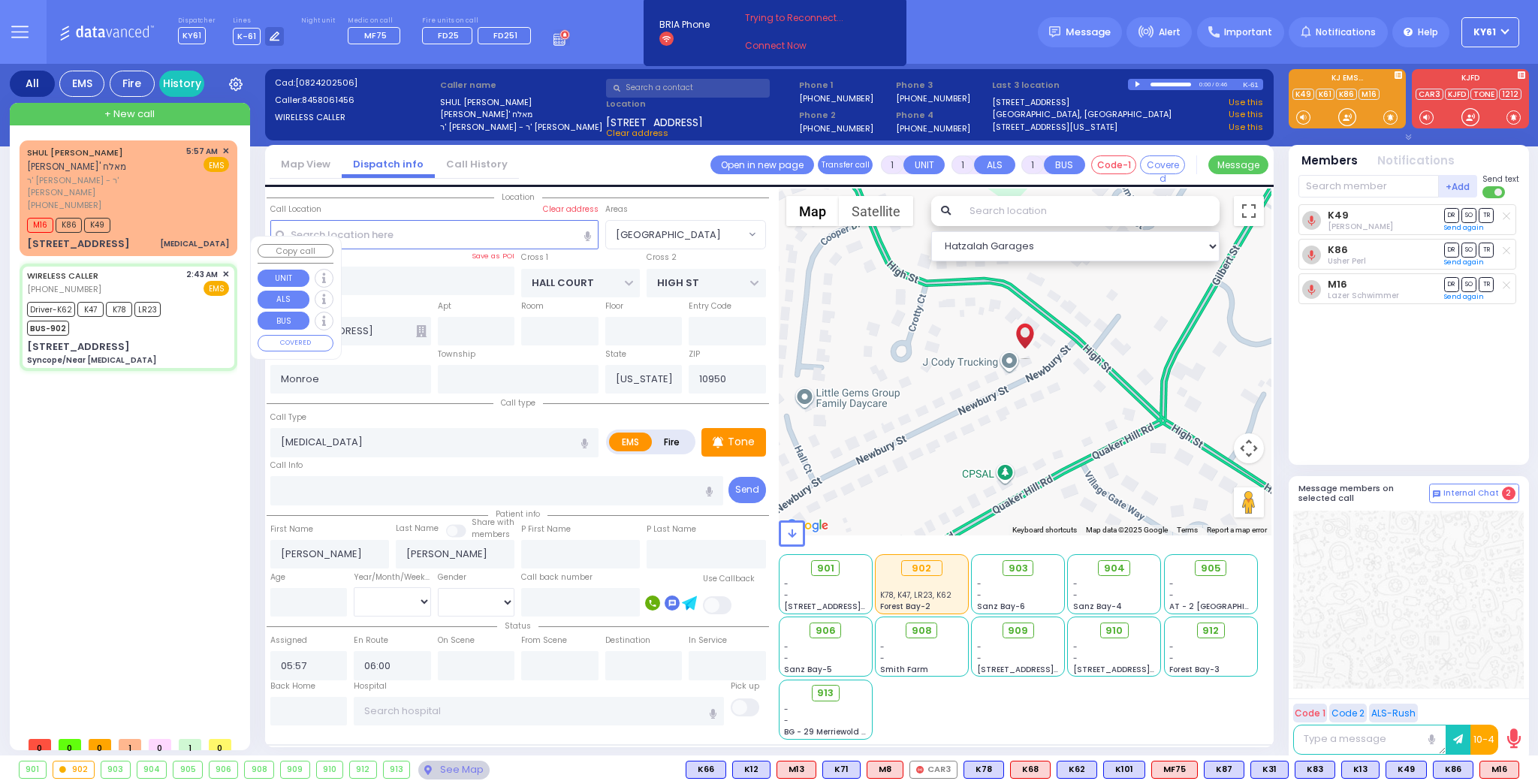
radio input "true"
type input "[PERSON_NAME]"
type input "Teitelbaun"
type input "26"
select select "Year"
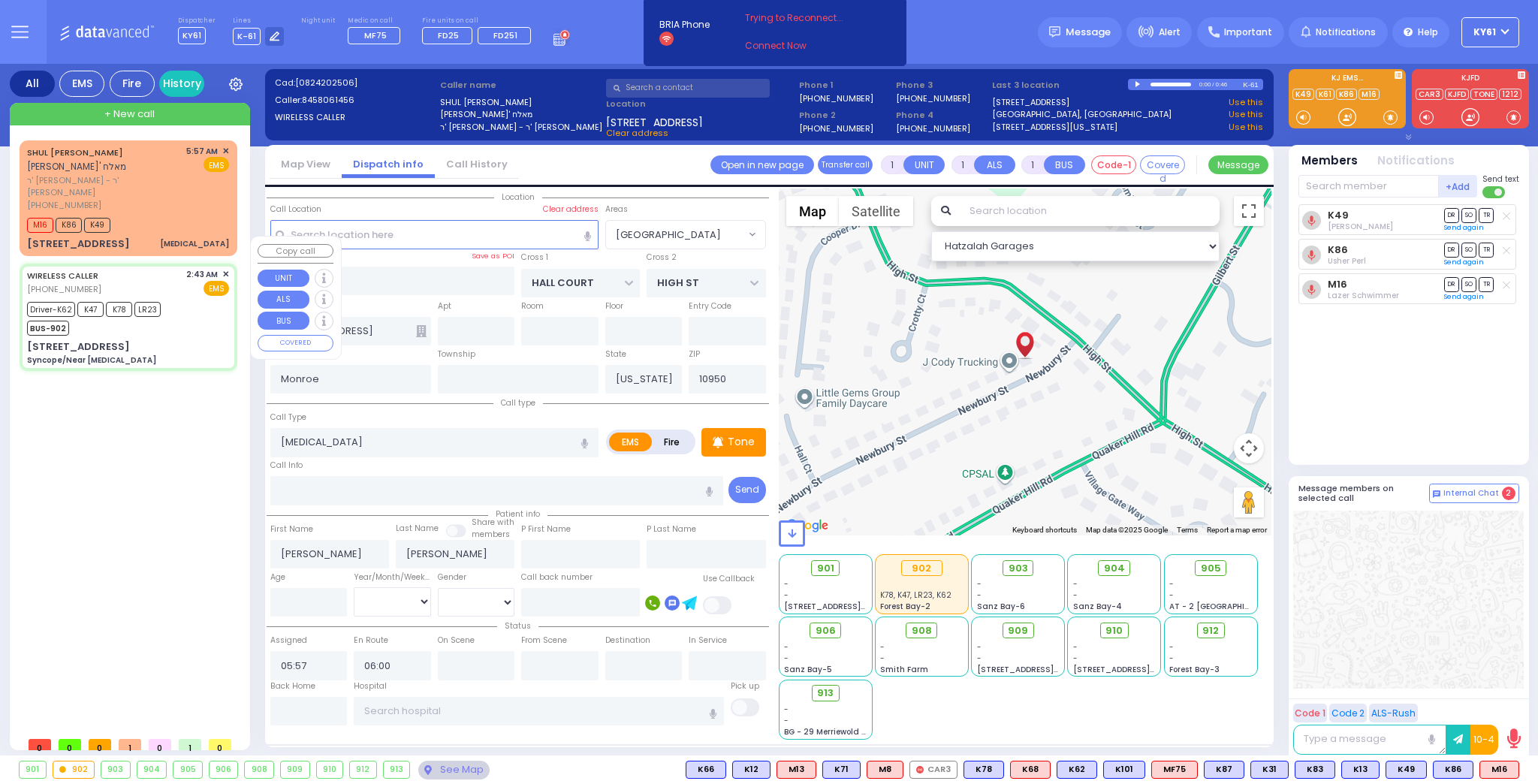
select select "[DEMOGRAPHIC_DATA]"
type input "02:43"
type input "02:45"
type input "02:47"
type input "03:05"
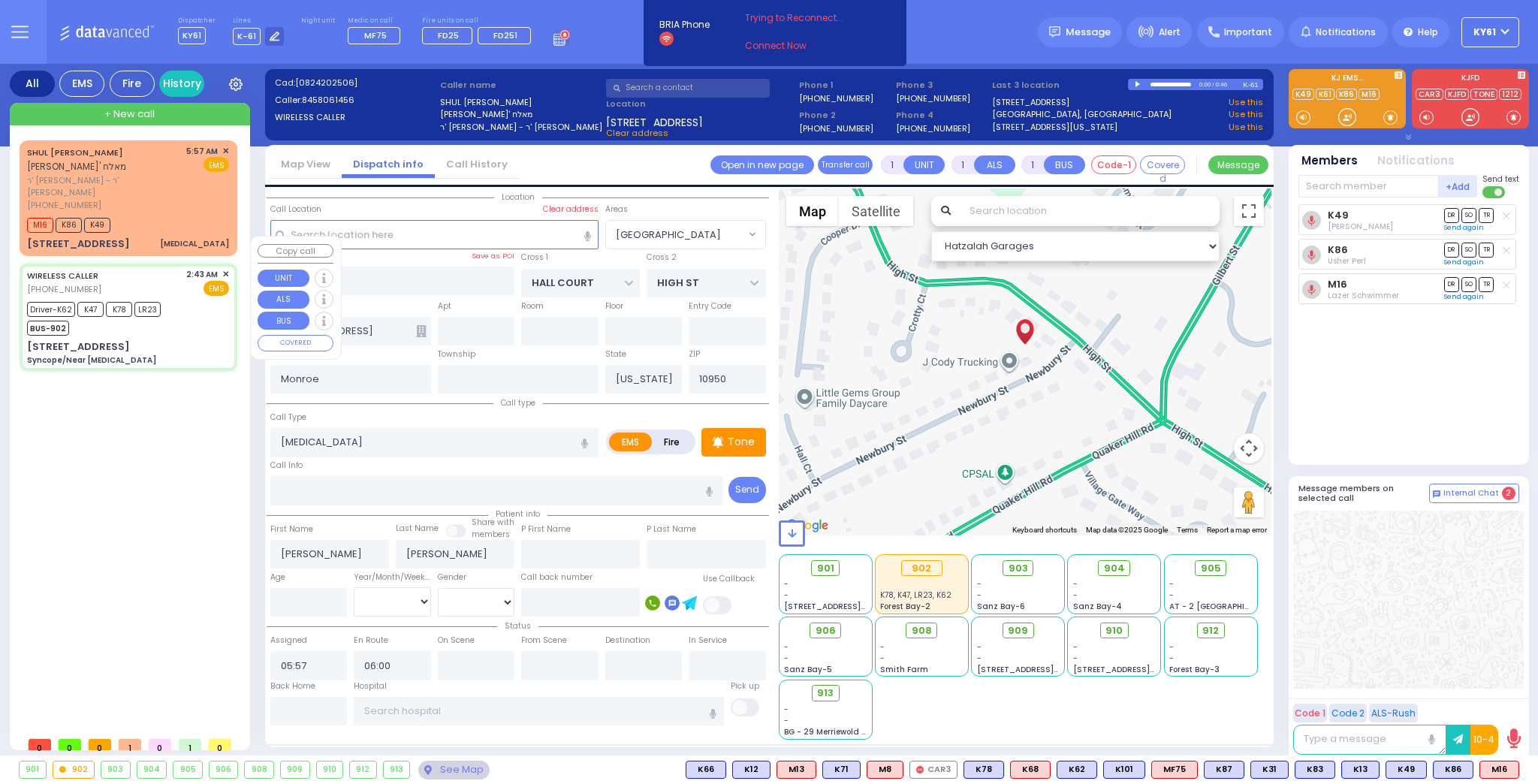
type input "03:25"
type input "03:33"
type input "[GEOGRAPHIC_DATA]"
select select "Hatzalah Garages"
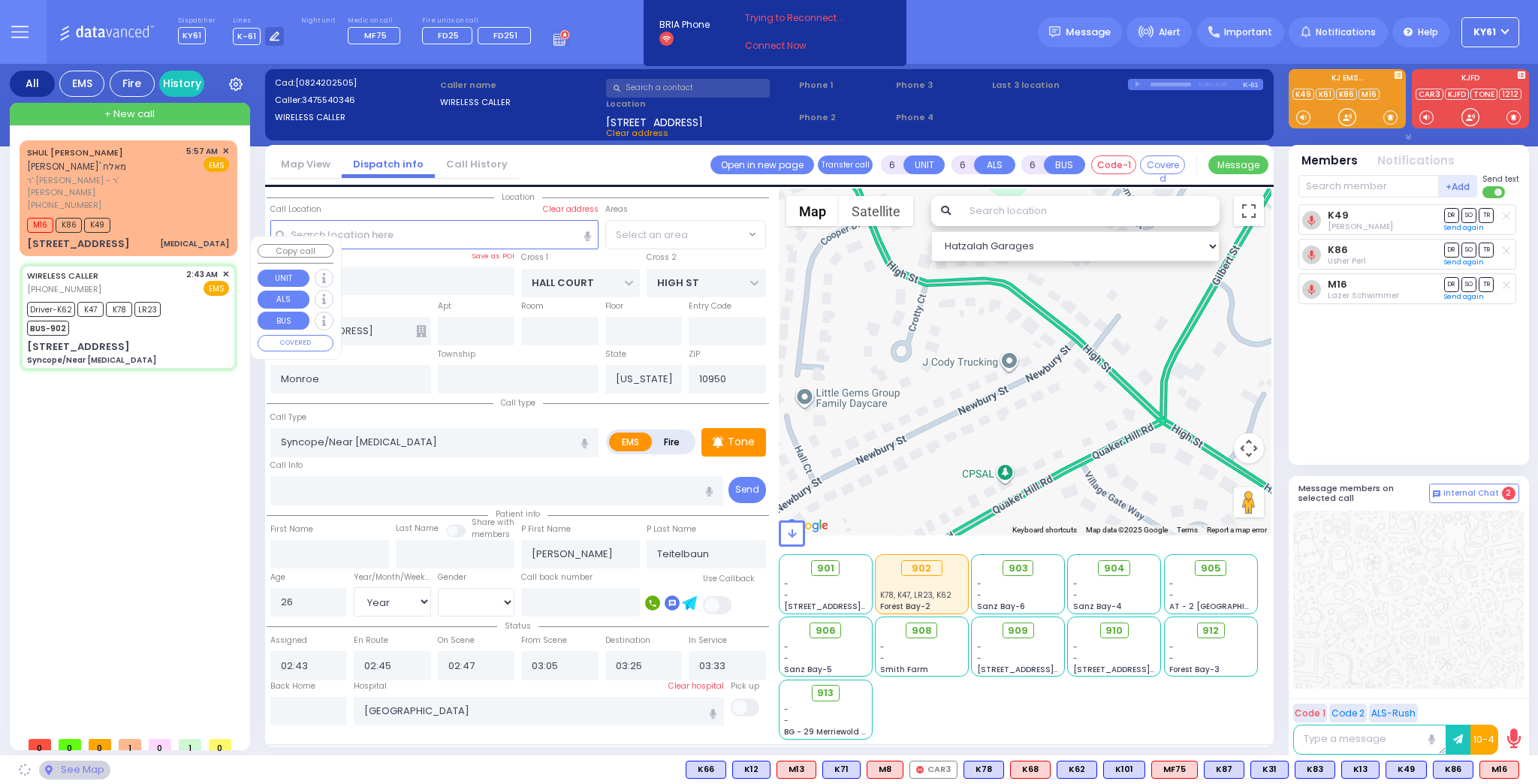
type input "CHUST RD"
type input "BEER SHEVA"
type input "[STREET_ADDRESS]"
type input "304"
type input "[PERSON_NAME]"
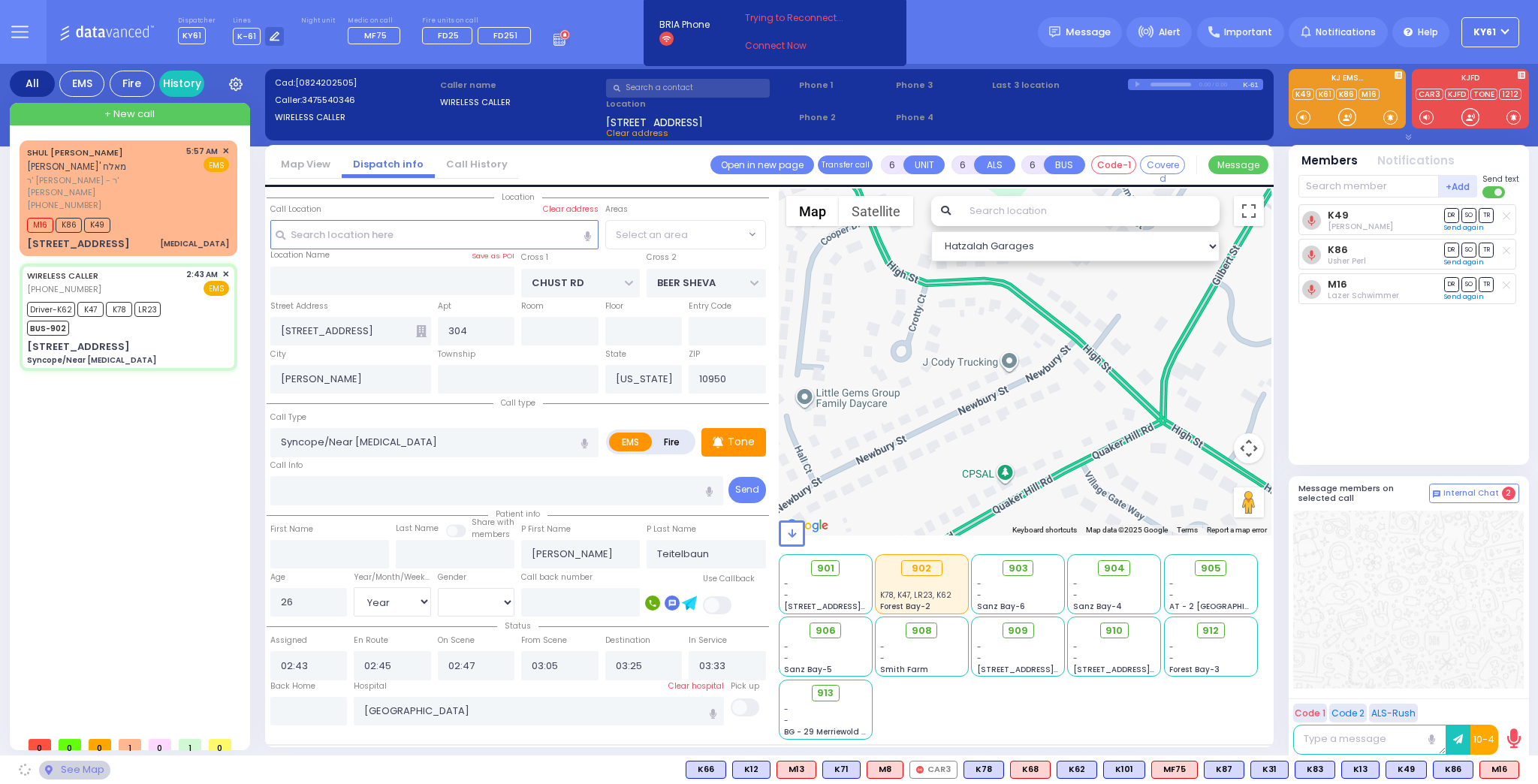
select select "VYOEL MOSHE"
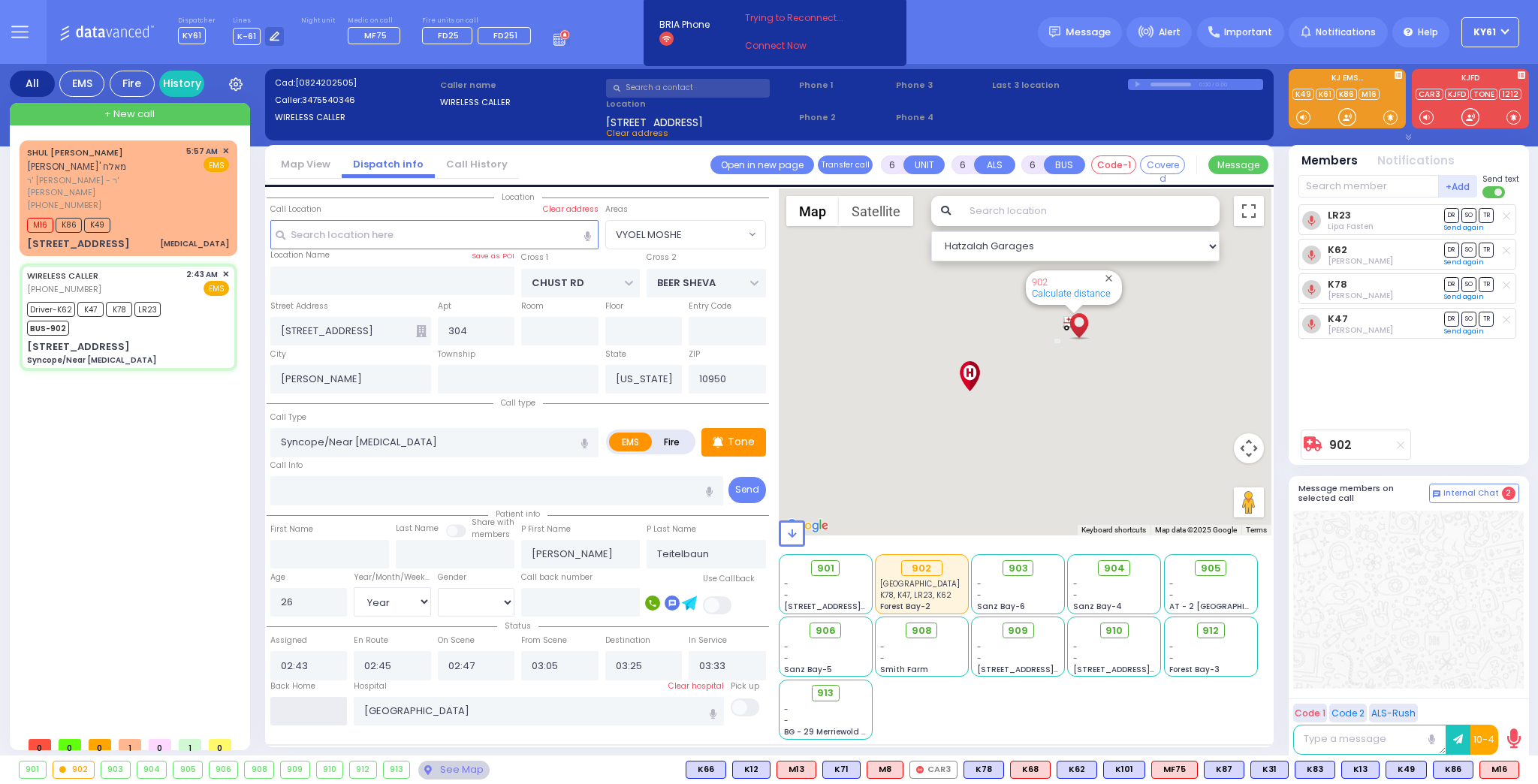
click at [331, 706] on input "text" at bounding box center [309, 711] width 78 height 28
type input "06:08"
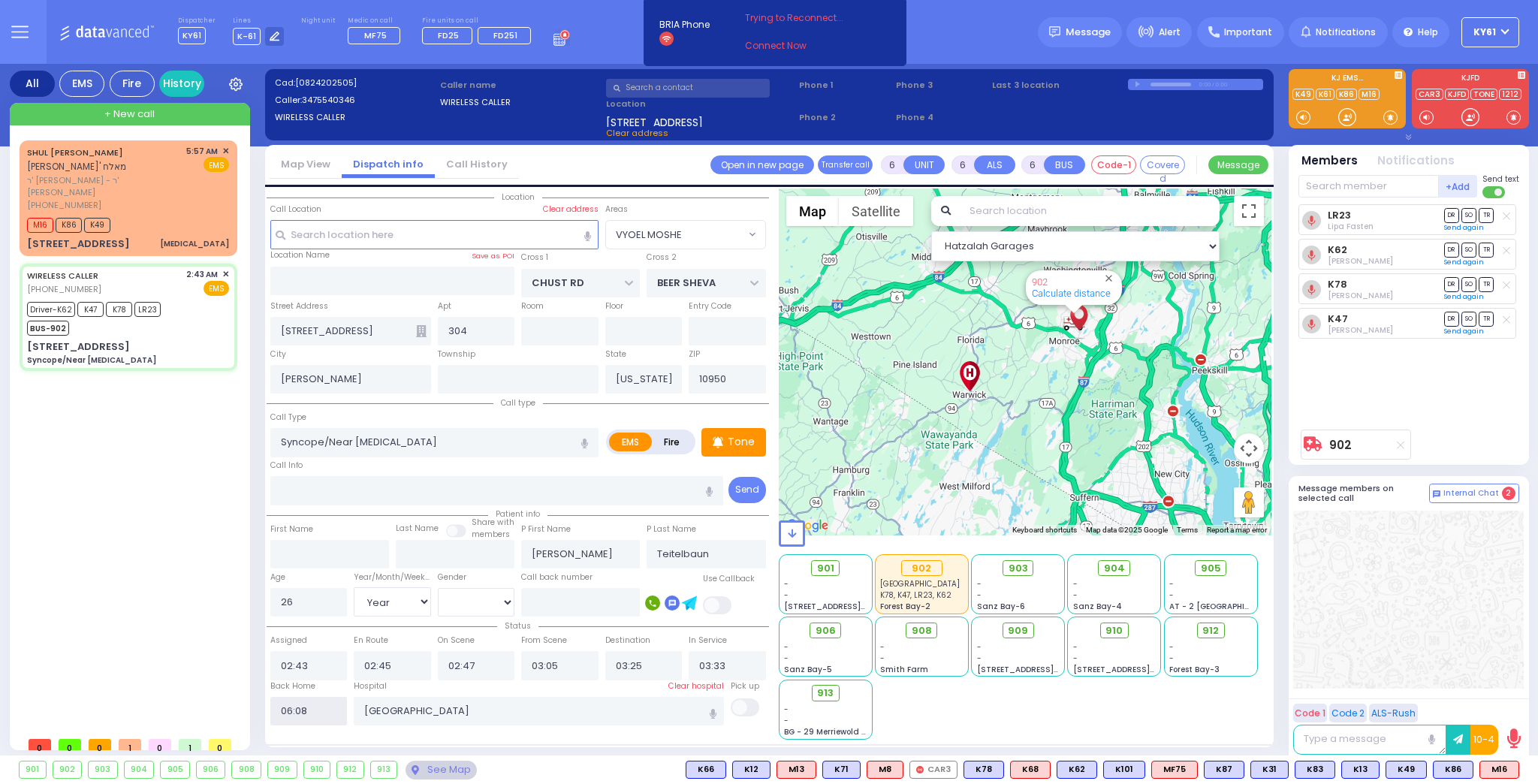
select select
radio input "true"
select select
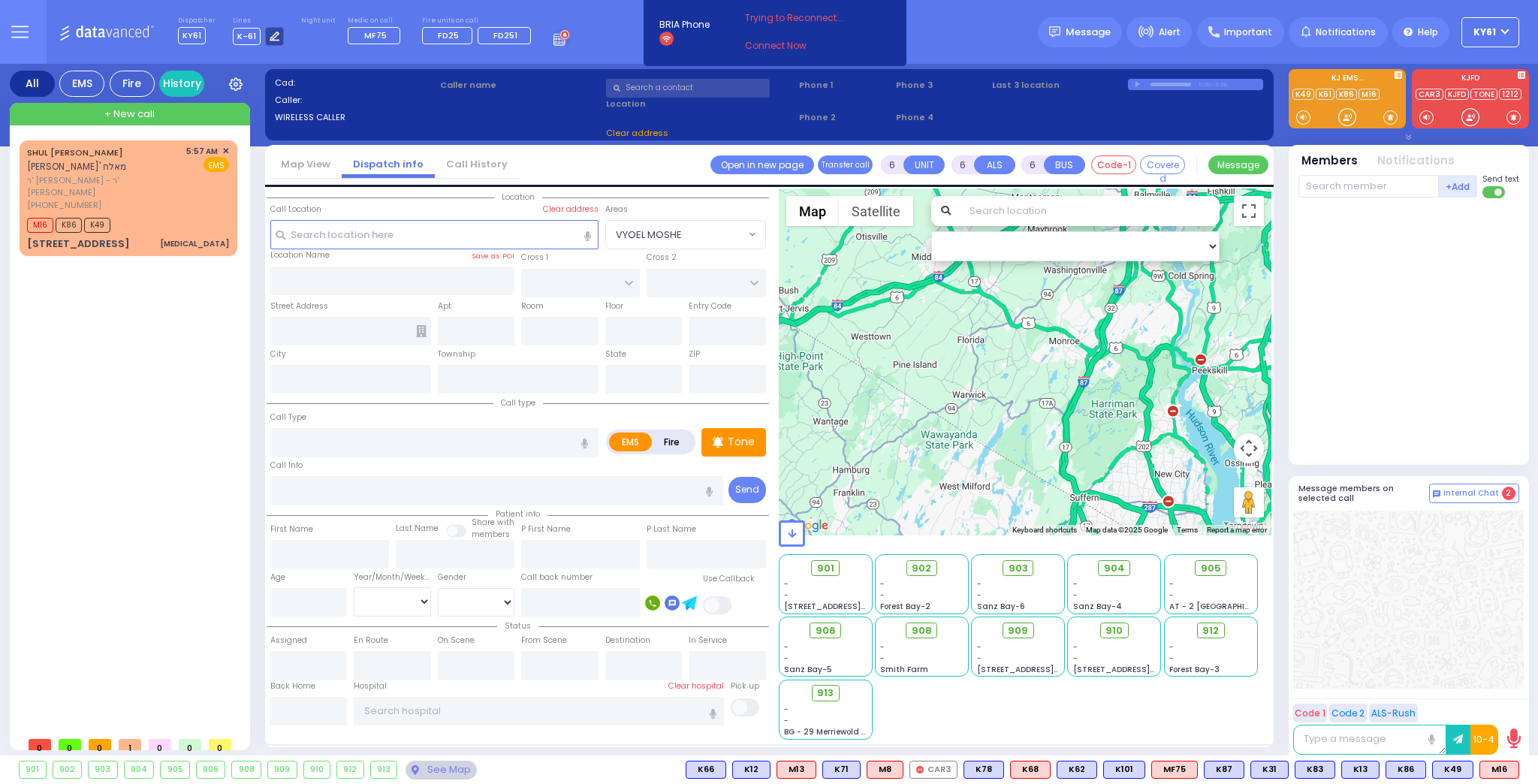
click at [270, 35] on icon at bounding box center [274, 36] width 9 height 9
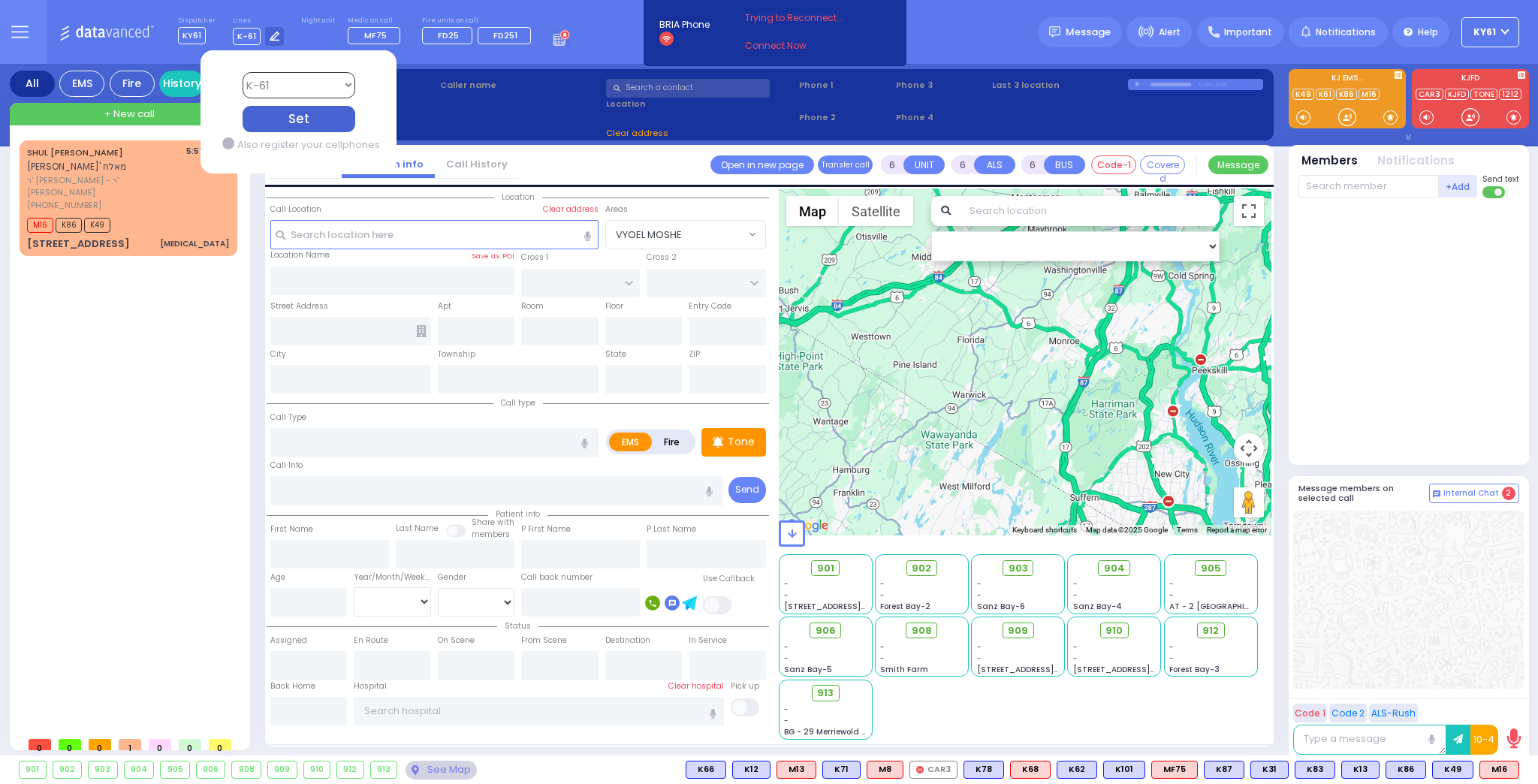
click at [259, 84] on select "Bay K-14 K-16 K-18 K-40 K-6 K-61 K-63 K-67 K-72 Medic 7 K-68 K-48 D-801 D-802 D…" at bounding box center [298, 84] width 113 height 26
select select "4"
click at [242, 72] on select "Bay K-14 K-16 K-18 K-40 K-6 K-61 K-63 K-67 K-72 Medic 7 K-68 K-48 D-801 D-802 D…" at bounding box center [298, 84] width 113 height 26
click at [300, 120] on div "Set" at bounding box center [298, 119] width 113 height 26
